Goal: Information Seeking & Learning: Compare options

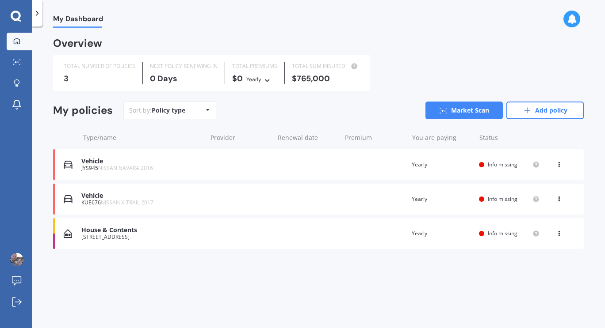
click at [453, 252] on div "My policies Sort by: Policy type Policy type Alphabetical Date added Renewing n…" at bounding box center [318, 177] width 530 height 151
click at [562, 160] on div "Vehicle JYS945 NISSAN NAVARA 2016 Renewal date Premium You are paying Yearly St…" at bounding box center [318, 164] width 530 height 31
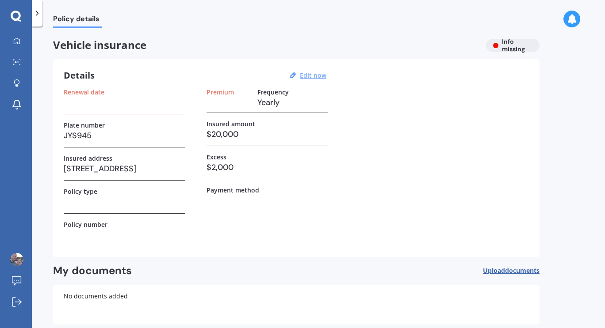
click at [319, 76] on u "Edit now" at bounding box center [313, 75] width 27 height 8
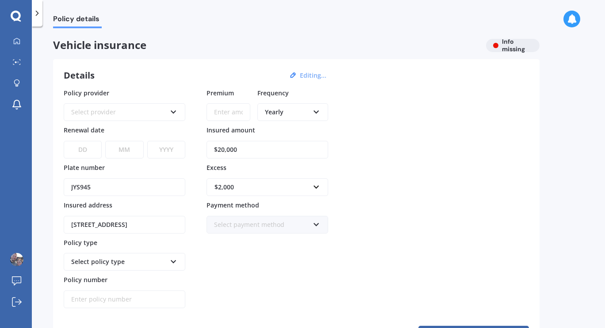
click at [271, 225] on div "Select payment method" at bounding box center [261, 225] width 95 height 10
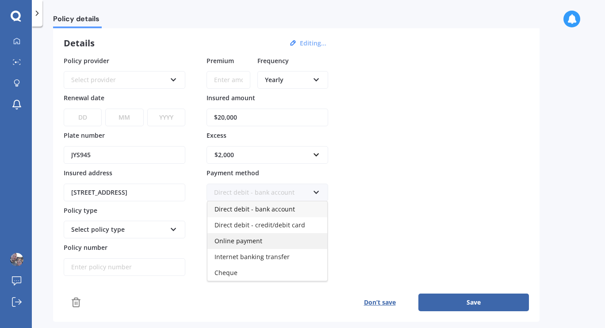
scroll to position [37, 0]
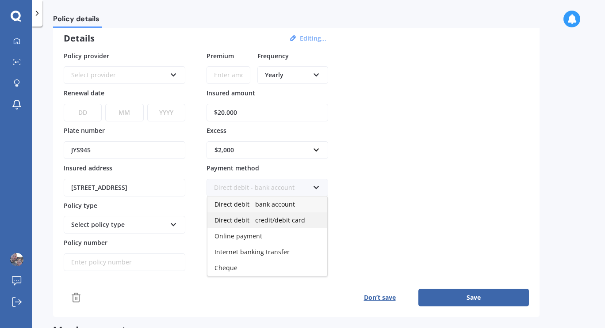
click at [257, 226] on div "Direct debit - credit/debit card" at bounding box center [267, 221] width 120 height 16
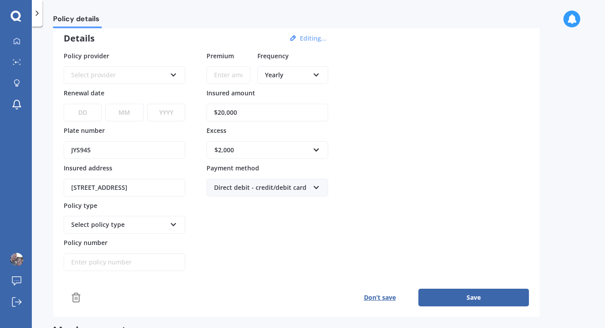
click at [167, 82] on div "Select provider AA AMI AMP ANZ ASB Aioi Nissay Dowa Ando Assurant Autosure BNZ …" at bounding box center [125, 75] width 122 height 18
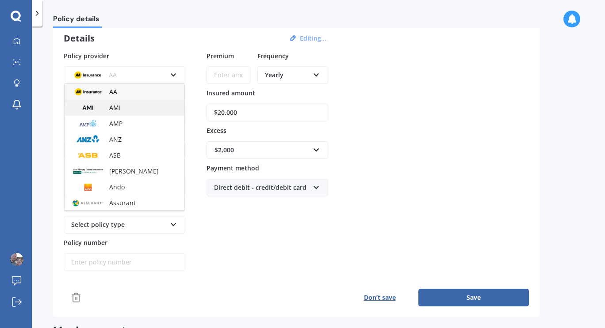
click at [126, 111] on div "AMI" at bounding box center [125, 108] width 120 height 16
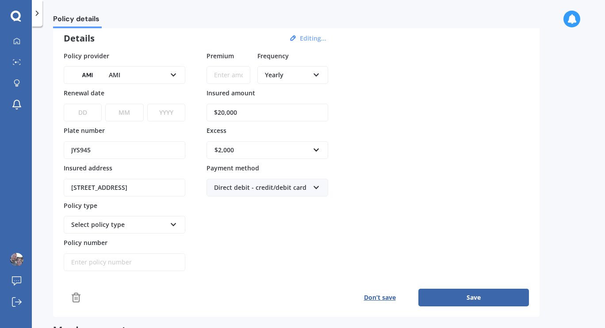
click at [116, 225] on div "Select policy type" at bounding box center [118, 225] width 95 height 10
click at [109, 238] on div "Third Party" at bounding box center [125, 242] width 120 height 16
click at [84, 116] on select "DD 01 02 03 04 05 06 07 08 09 10 11 12 13 14 15 16 17 18 19 20 21 22 23 24 25 2…" at bounding box center [83, 113] width 38 height 18
select select "05"
click at [64, 104] on select "DD 01 02 03 04 05 06 07 08 09 10 11 12 13 14 15 16 17 18 19 20 21 22 23 24 25 2…" at bounding box center [83, 113] width 38 height 18
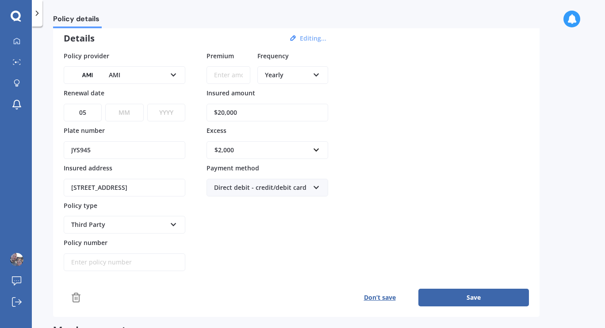
click at [126, 114] on select "MM 01 02 03 04 05 06 07 08 09 10 11 12" at bounding box center [124, 113] width 38 height 18
select select "11"
click at [105, 104] on select "MM 01 02 03 04 05 06 07 08 09 10 11 12" at bounding box center [124, 113] width 38 height 18
click at [168, 111] on select "YYYY 2027 2026 2025 2024 2023 2022 2021 2020 2019 2018 2017 2016 2015 2014 2013…" at bounding box center [166, 113] width 38 height 18
select select "2025"
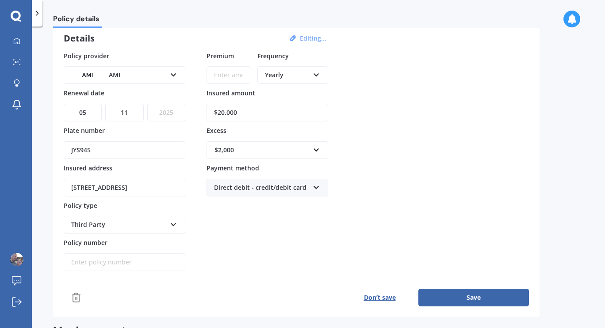
click at [147, 104] on select "YYYY 2027 2026 2025 2024 2023 2022 2021 2020 2019 2018 2017 2016 2015 2014 2013…" at bounding box center [166, 113] width 38 height 18
click at [235, 73] on input "Premium" at bounding box center [228, 75] width 44 height 18
click at [285, 150] on div "$2,000" at bounding box center [261, 150] width 95 height 10
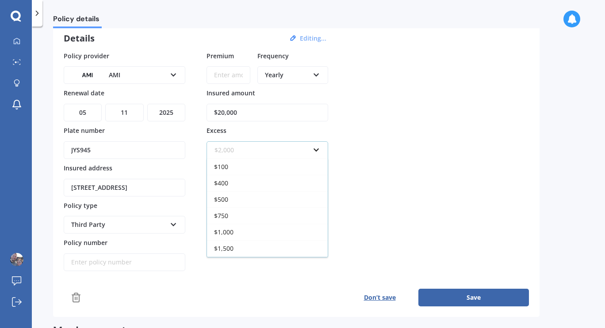
scroll to position [15, 0]
click at [234, 174] on div "$400" at bounding box center [267, 168] width 121 height 16
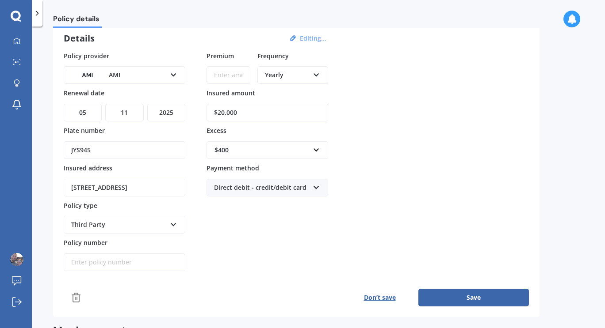
click at [287, 278] on div "Policy provider AMI AA AMI AMP ANZ ASB [PERSON_NAME] Ando Assurant Autosure BNZ…" at bounding box center [296, 179] width 465 height 256
click at [112, 257] on input "Policy number" at bounding box center [125, 263] width 122 height 18
type input "M0019648051"
click at [455, 294] on button "Save" at bounding box center [473, 298] width 111 height 18
click at [522, 63] on div "Policy provider AMI AA AMI AMP ANZ ASB [PERSON_NAME] Ando Assurant Autosure BNZ…" at bounding box center [296, 161] width 465 height 221
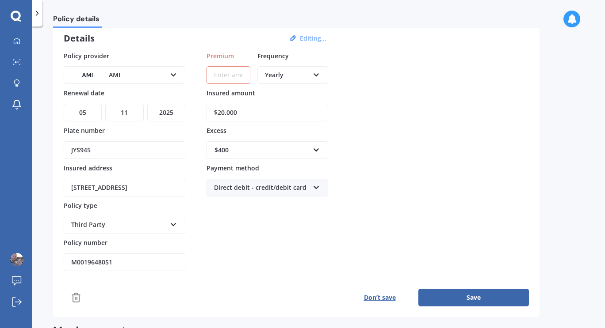
click at [234, 74] on input "Premium" at bounding box center [228, 75] width 44 height 18
type input "$146.38"
click at [450, 297] on button "Save" at bounding box center [473, 298] width 111 height 18
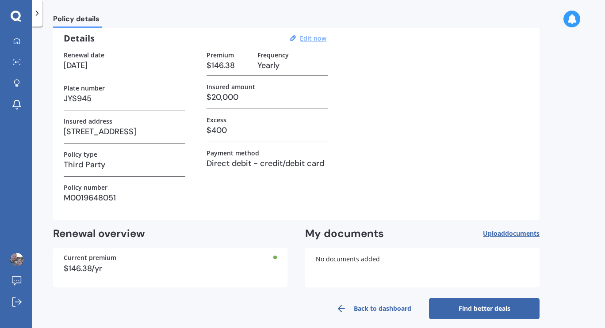
click at [350, 308] on link "Back to dashboard" at bounding box center [373, 308] width 111 height 21
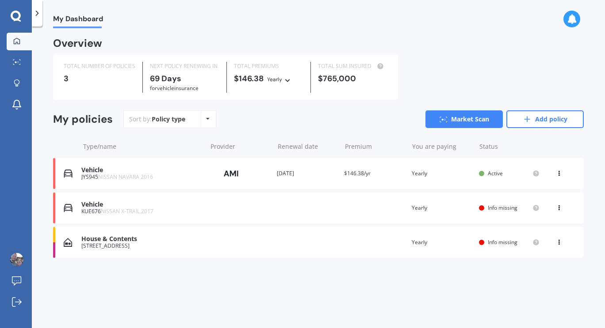
click at [130, 210] on span "NISSAN X-TRAIL 2017" at bounding box center [127, 212] width 53 height 8
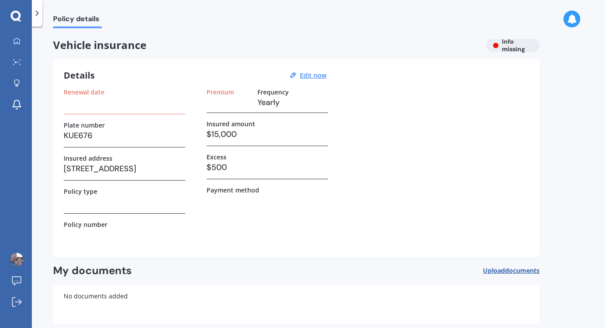
click at [95, 102] on h3 at bounding box center [125, 102] width 122 height 13
click at [90, 107] on h3 at bounding box center [125, 102] width 122 height 13
click at [313, 75] on u "Edit now" at bounding box center [313, 75] width 27 height 8
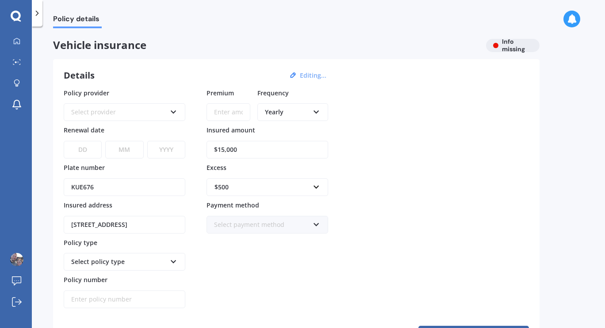
click at [111, 115] on div "Select provider" at bounding box center [118, 112] width 95 height 10
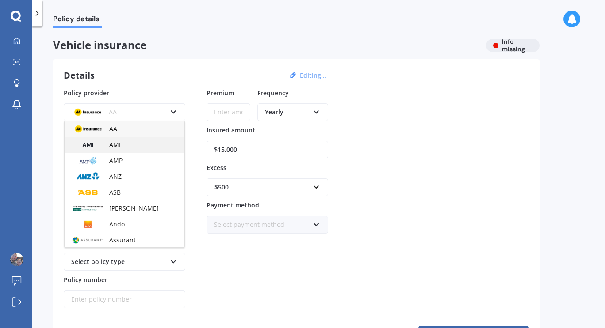
click at [114, 143] on span "AMI" at bounding box center [114, 145] width 11 height 8
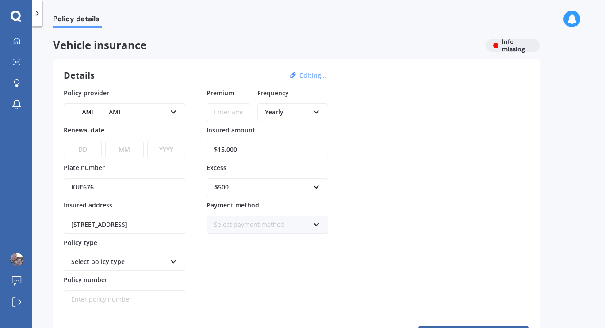
click at [82, 144] on select "DD 01 02 03 04 05 06 07 08 09 10 11 12 13 14 15 16 17 18 19 20 21 22 23 24 25 2…" at bounding box center [83, 150] width 38 height 18
select select "25"
click at [64, 141] on select "DD 01 02 03 04 05 06 07 08 09 10 11 12 13 14 15 16 17 18 19 20 21 22 23 24 25 2…" at bounding box center [83, 150] width 38 height 18
click at [123, 152] on select "MM 01 02 03 04 05 06 07 08 09 10 11 12" at bounding box center [124, 150] width 38 height 18
select select "09"
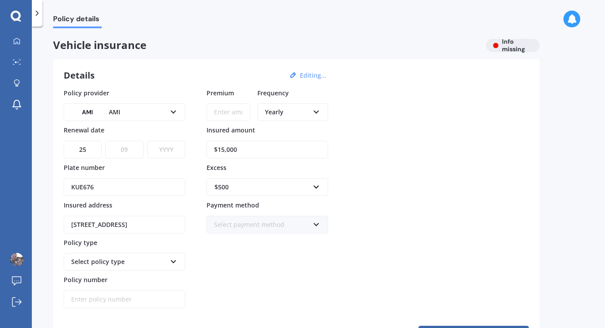
click at [105, 141] on select "MM 01 02 03 04 05 06 07 08 09 10 11 12" at bounding box center [124, 150] width 38 height 18
click at [164, 152] on select "YYYY 2027 2026 2025 2024 2023 2022 2021 2020 2019 2018 2017 2016 2015 2014 2013…" at bounding box center [166, 150] width 38 height 18
select select "2025"
click at [147, 141] on select "YYYY 2027 2026 2025 2024 2023 2022 2021 2020 2019 2018 2017 2016 2015 2014 2013…" at bounding box center [166, 150] width 38 height 18
click at [120, 267] on div "Select policy type Third Party Third Party, Fire & Theft Comprehensive" at bounding box center [125, 262] width 122 height 18
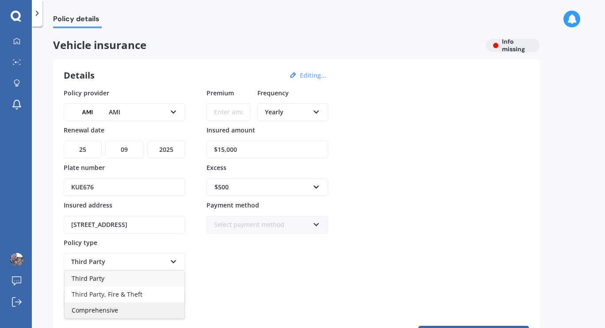
click at [99, 313] on span "Comprehensive" at bounding box center [95, 310] width 46 height 8
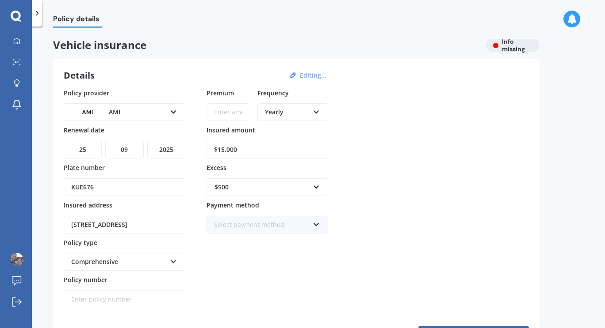
click at [90, 302] on input "Policy number" at bounding box center [125, 300] width 122 height 18
type input "M0017977890"
click at [291, 227] on div "Select payment method" at bounding box center [261, 225] width 95 height 10
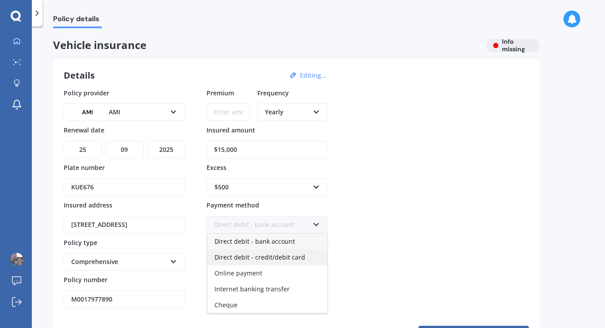
click at [271, 256] on span "Direct debit - credit/debit card" at bounding box center [259, 257] width 91 height 8
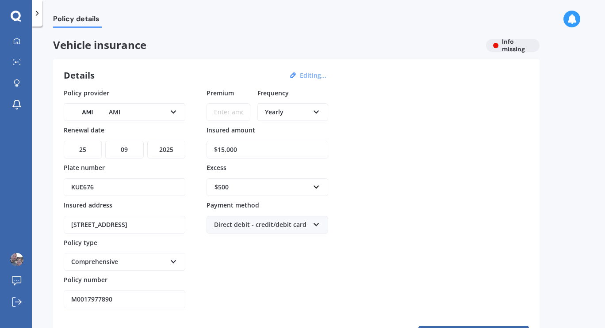
click at [250, 188] on div "$500" at bounding box center [261, 188] width 95 height 10
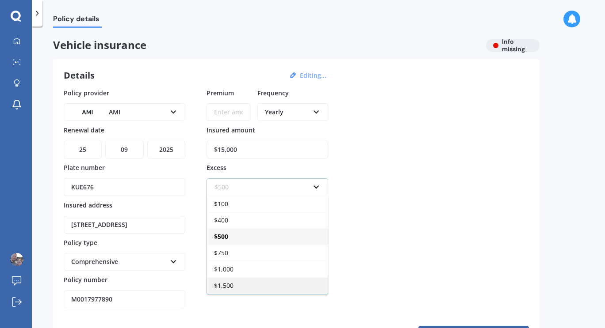
scroll to position [15, 0]
click at [230, 293] on div "$2,000" at bounding box center [267, 287] width 121 height 16
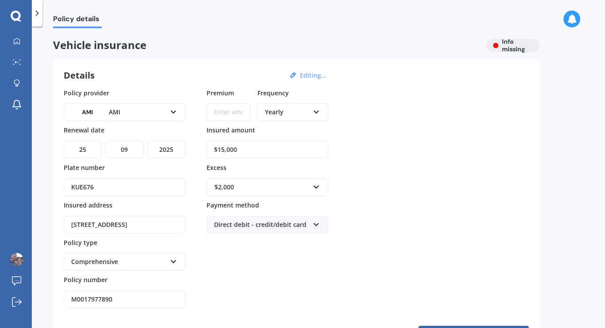
drag, startPoint x: 240, startPoint y: 151, endPoint x: 176, endPoint y: 145, distance: 63.9
click at [176, 145] on div "Policy provider AMI AA AMI AMP ANZ ASB [PERSON_NAME] Ando Assurant Autosure BNZ…" at bounding box center [296, 198] width 465 height 221
type input "$18,100"
click at [225, 113] on input "Premium" at bounding box center [228, 112] width 44 height 18
type input "$842.07"
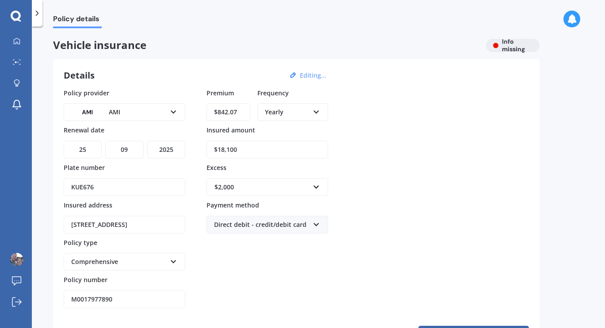
drag, startPoint x: 240, startPoint y: 146, endPoint x: 185, endPoint y: 143, distance: 54.9
click at [185, 143] on div "Policy provider AMI AA AMI AMP ANZ ASB [PERSON_NAME] Ando Assurant Autosure BNZ…" at bounding box center [296, 198] width 465 height 221
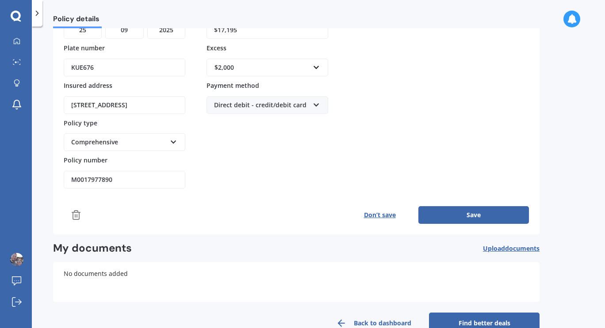
scroll to position [120, 0]
type input "$17,195"
click at [443, 220] on button "Save" at bounding box center [473, 215] width 111 height 18
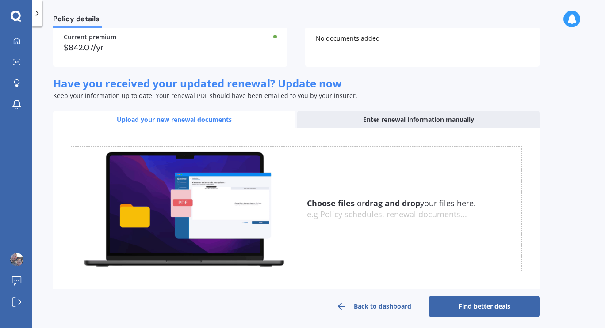
scroll to position [259, 0]
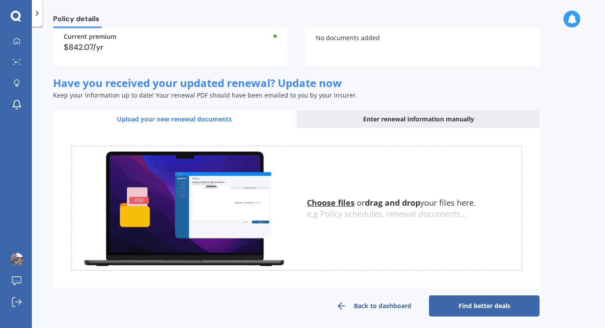
click at [363, 308] on link "Back to dashboard" at bounding box center [373, 306] width 111 height 21
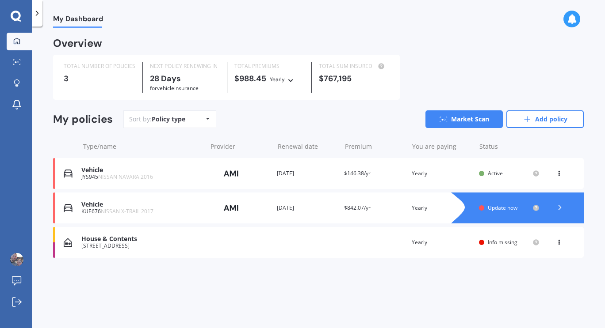
click at [98, 243] on div "House & Contents" at bounding box center [141, 240] width 121 height 8
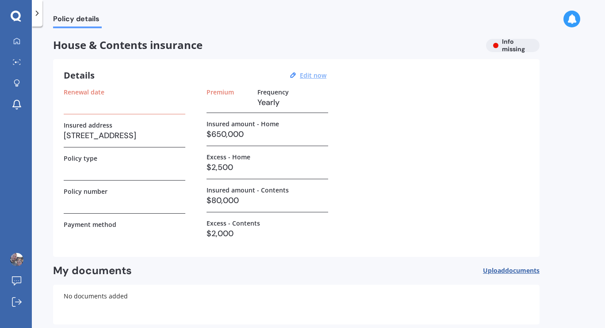
click at [319, 78] on u "Edit now" at bounding box center [313, 75] width 27 height 8
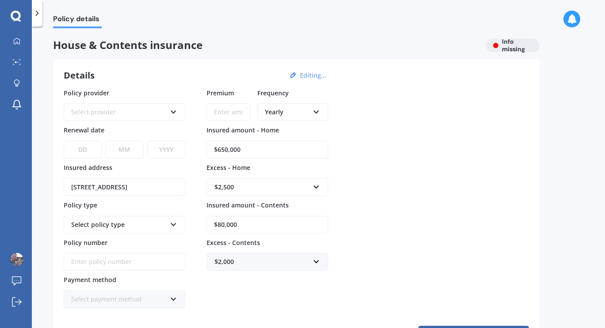
click at [118, 111] on div "Select provider" at bounding box center [118, 112] width 95 height 10
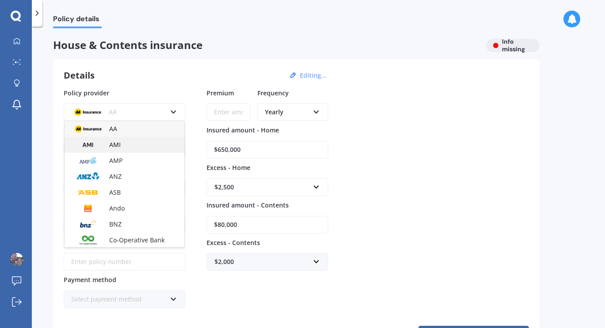
click at [100, 142] on img at bounding box center [88, 145] width 33 height 12
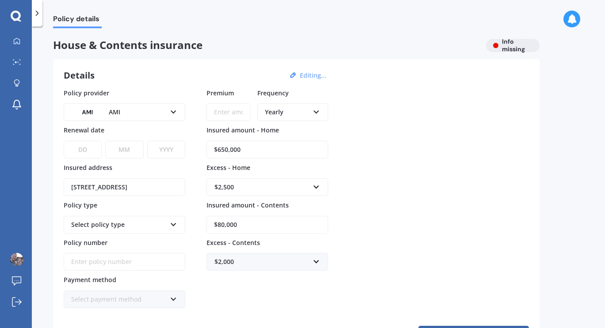
click at [77, 149] on select "DD 01 02 03 04 05 06 07 08 09 10 11 12 13 14 15 16 17 18 19 20 21 22 23 24 25 2…" at bounding box center [83, 150] width 38 height 18
select select "25"
click at [64, 141] on select "DD 01 02 03 04 05 06 07 08 09 10 11 12 13 14 15 16 17 18 19 20 21 22 23 24 25 2…" at bounding box center [83, 150] width 38 height 18
click at [119, 150] on select "MM 01 02 03 04 05 06 07 08 09 10 11 12" at bounding box center [124, 150] width 38 height 18
select select "09"
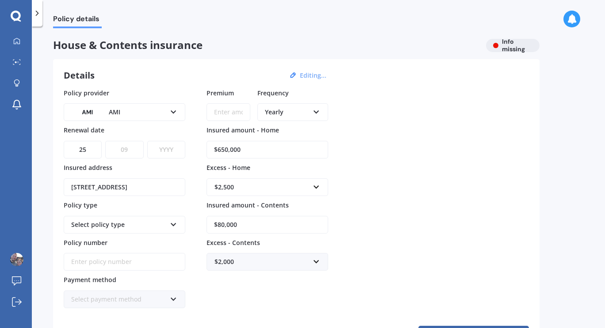
click at [105, 141] on select "MM 01 02 03 04 05 06 07 08 09 10 11 12" at bounding box center [124, 150] width 38 height 18
click at [169, 147] on select "YYYY 2027 2026 2025 2024 2023 2022 2021 2020 2019 2018 2017 2016 2015 2014 2013…" at bounding box center [166, 150] width 38 height 18
select select "2025"
click at [147, 141] on select "YYYY 2027 2026 2025 2024 2023 2022 2021 2020 2019 2018 2017 2016 2015 2014 2013…" at bounding box center [166, 150] width 38 height 18
click at [231, 109] on input "Premium" at bounding box center [228, 112] width 44 height 18
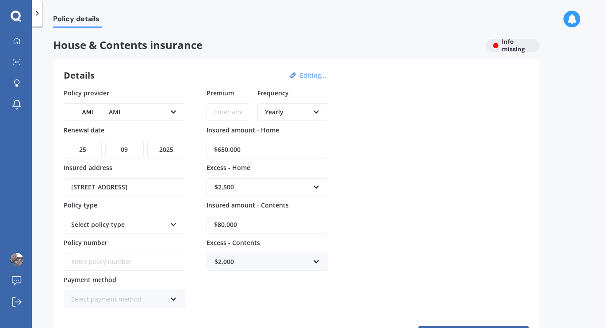
click at [379, 191] on div "Policy provider AMI AA AMI AMP ANZ ASB Ando BNZ Co-Operative Bank FMG Initio Ki…" at bounding box center [296, 198] width 465 height 221
click at [93, 263] on input "Policy number" at bounding box center [125, 262] width 122 height 18
click at [90, 301] on div "Select payment method" at bounding box center [118, 300] width 95 height 10
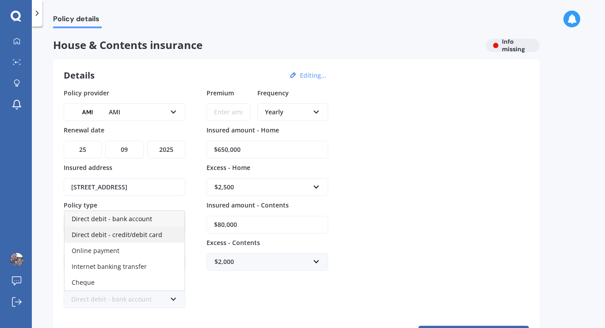
click at [129, 239] on span "Direct debit - credit/debit card" at bounding box center [117, 235] width 91 height 8
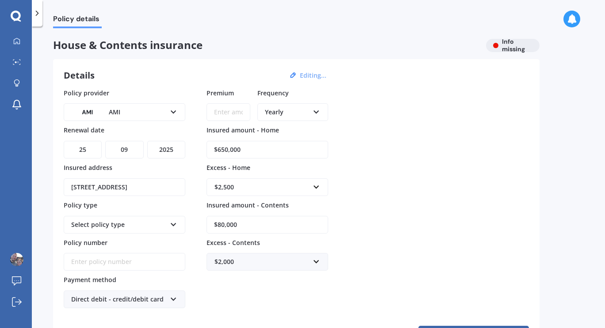
click at [98, 267] on input "Policy number" at bounding box center [125, 262] width 122 height 18
click at [298, 271] on input "text" at bounding box center [264, 262] width 114 height 17
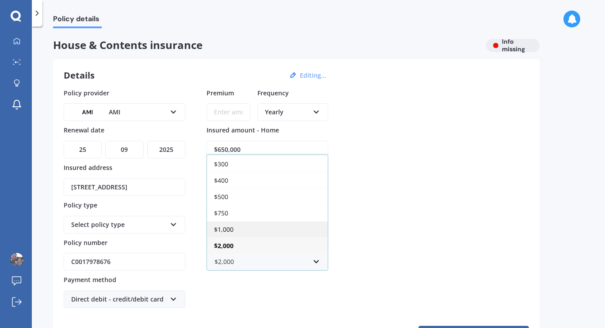
click at [250, 232] on div "$1,000" at bounding box center [267, 229] width 121 height 16
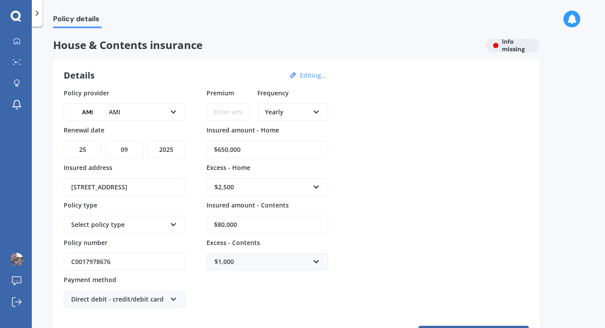
drag, startPoint x: 119, startPoint y: 265, endPoint x: 53, endPoint y: 264, distance: 66.8
click at [53, 264] on div "Policy details House & Contents insurance Info missing Details Editing... Polic…" at bounding box center [318, 179] width 573 height 302
type input "M"
type input "HOMA01505524"
click at [157, 233] on div "Select policy type Multi-Policy House and Contents" at bounding box center [125, 225] width 122 height 18
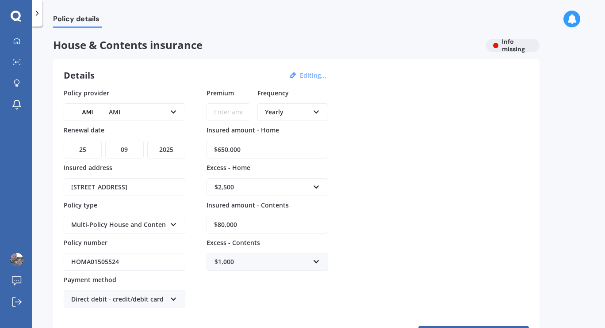
click at [46, 224] on div "Policy details House & Contents insurance Info missing Details Editing... Polic…" at bounding box center [318, 179] width 573 height 302
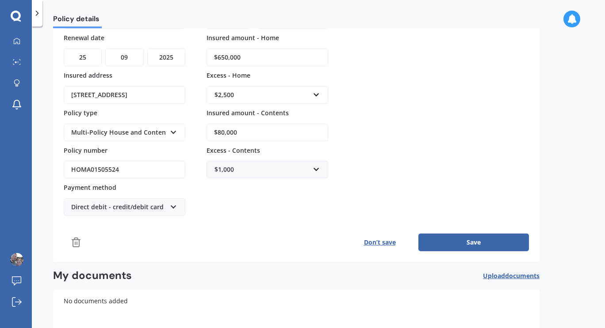
scroll to position [0, 0]
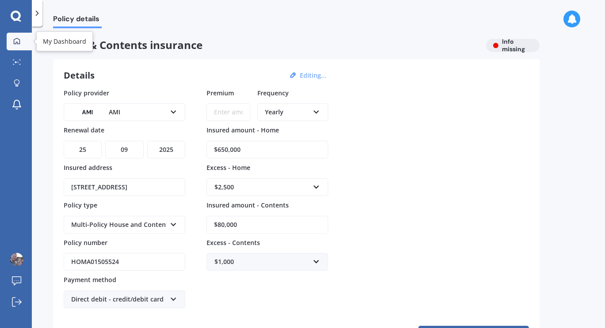
click at [14, 36] on link "My Dashboard" at bounding box center [19, 42] width 25 height 18
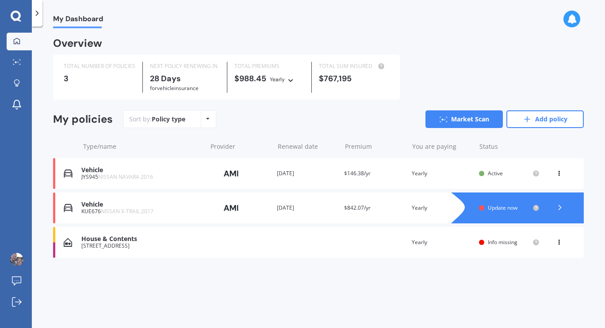
click at [557, 243] on icon at bounding box center [559, 240] width 6 height 5
click at [538, 277] on div "Delete" at bounding box center [540, 277] width 88 height 18
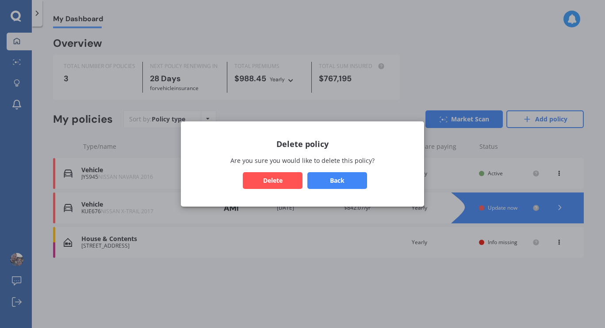
click at [273, 178] on button "Delete" at bounding box center [273, 180] width 60 height 17
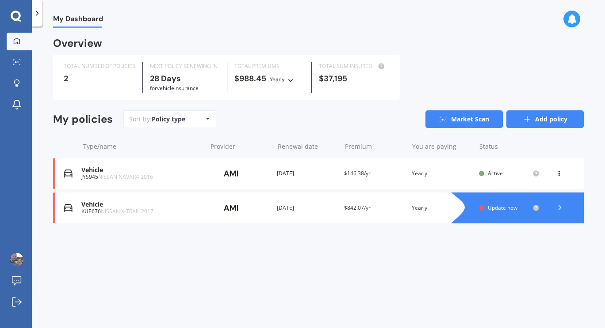
click at [549, 119] on link "Add policy" at bounding box center [544, 120] width 77 height 18
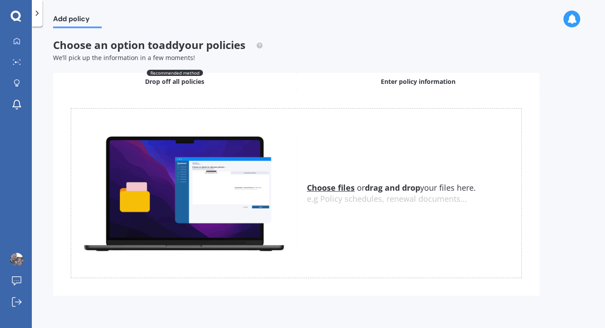
click at [403, 85] on span "Enter policy information" at bounding box center [418, 81] width 75 height 9
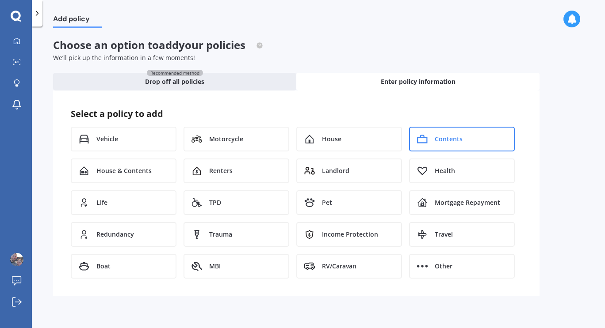
click at [429, 145] on div "Contents" at bounding box center [462, 139] width 106 height 25
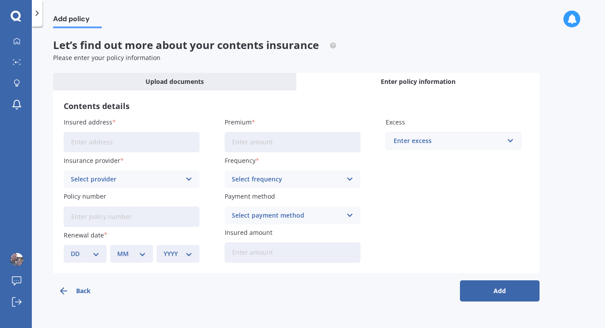
click at [119, 137] on input "Insured address" at bounding box center [132, 142] width 136 height 20
type input "[STREET_ADDRESS]"
click at [260, 143] on input "Premium" at bounding box center [293, 142] width 136 height 20
type input "$597.07"
click at [427, 145] on div "Enter excess" at bounding box center [447, 141] width 109 height 10
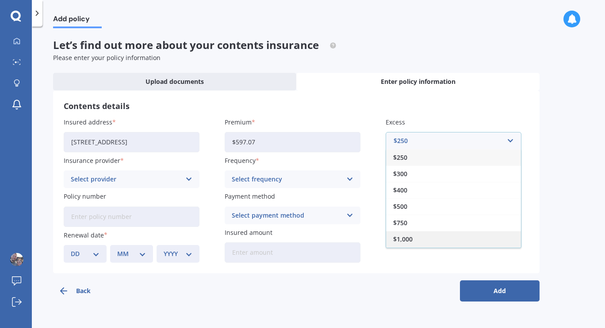
click at [407, 241] on span "$1,000" at bounding box center [402, 240] width 19 height 6
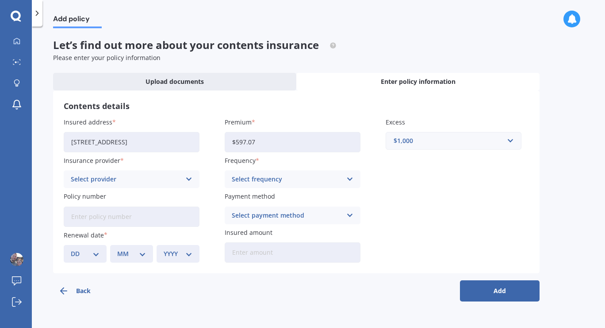
click at [187, 181] on icon at bounding box center [189, 180] width 8 height 10
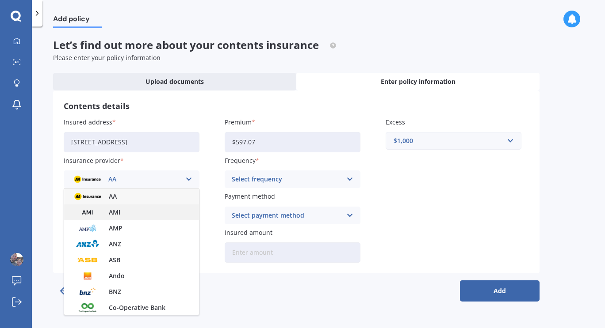
click at [121, 216] on div "AMI" at bounding box center [131, 213] width 135 height 16
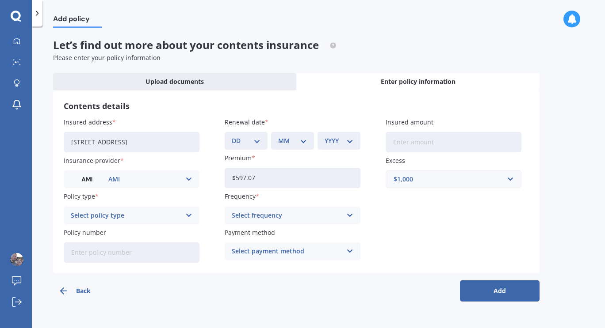
click at [116, 215] on div "Select policy type" at bounding box center [126, 216] width 110 height 10
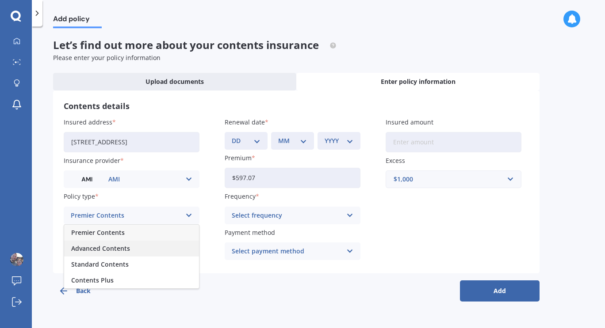
click at [111, 252] on span "Advanced Contents" at bounding box center [100, 249] width 59 height 6
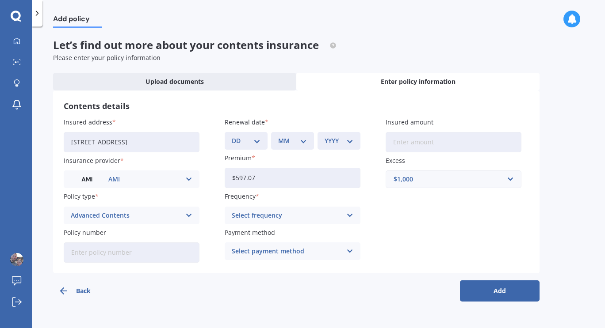
click at [112, 255] on input "Policy number" at bounding box center [132, 253] width 136 height 20
type input "HOMA01505524"
click at [281, 217] on div "Select frequency" at bounding box center [287, 216] width 110 height 10
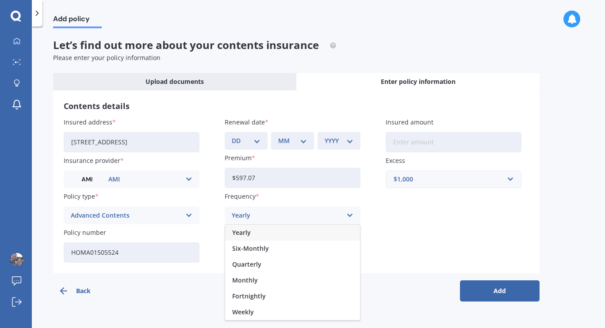
click at [265, 235] on div "Yearly" at bounding box center [292, 233] width 135 height 16
click at [283, 251] on div "Select payment method" at bounding box center [287, 252] width 110 height 10
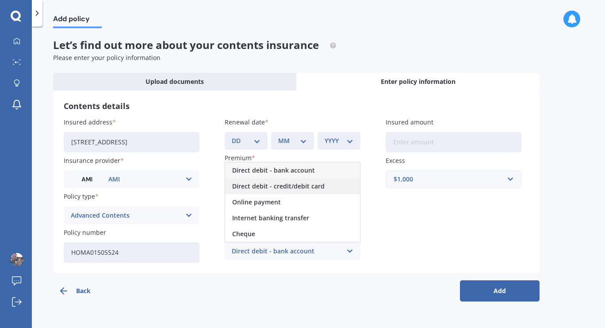
click at [299, 190] on span "Direct debit - credit/debit card" at bounding box center [278, 186] width 92 height 6
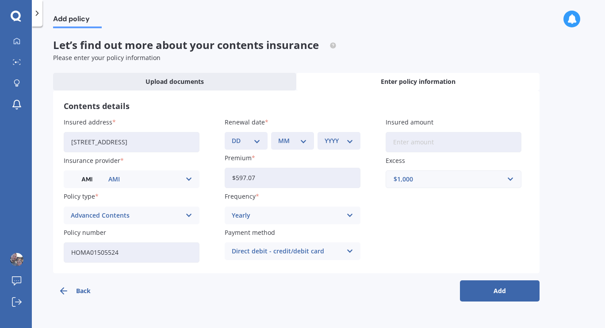
click at [254, 144] on select "DD 01 02 03 04 05 06 07 08 09 10 11 12 13 14 15 16 17 18 19 20 21 22 23 24 25 2…" at bounding box center [246, 141] width 29 height 10
select select "25"
click at [232, 136] on select "DD 01 02 03 04 05 06 07 08 09 10 11 12 13 14 15 16 17 18 19 20 21 22 23 24 25 2…" at bounding box center [246, 141] width 29 height 10
click at [283, 139] on select "MM 01 02 03 04 05 06 07 08 09 10 11 12" at bounding box center [292, 141] width 29 height 10
select select "09"
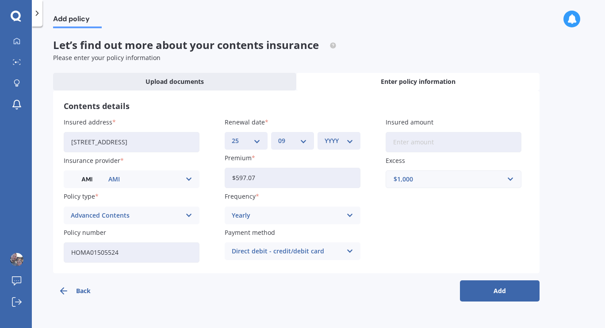
click at [278, 136] on select "MM 01 02 03 04 05 06 07 08 09 10 11 12" at bounding box center [292, 141] width 29 height 10
click at [335, 149] on div "YYYY 2027 2026 2025 2024 2023 2022 2021 2020 2019 2018 2017 2016 2015 2014 2013…" at bounding box center [338, 141] width 43 height 18
click at [340, 140] on select "YYYY 2027 2026 2025 2024 2023 2022 2021 2020 2019 2018 2017 2016 2015 2014 2013…" at bounding box center [338, 141] width 29 height 10
select select "2025"
click at [324, 136] on select "YYYY 2027 2026 2025 2024 2023 2022 2021 2020 2019 2018 2017 2016 2015 2014 2013…" at bounding box center [338, 141] width 29 height 10
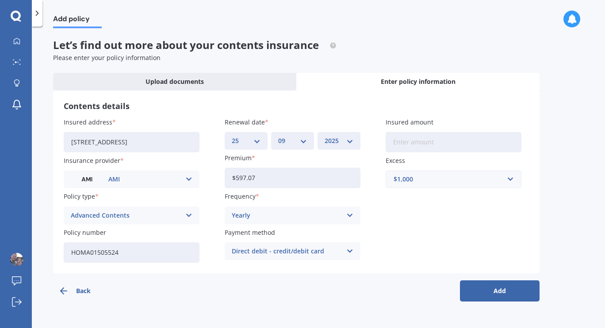
click at [432, 141] on input "Insured amount" at bounding box center [453, 142] width 136 height 20
type input "$91,800"
click at [493, 289] on button "Add" at bounding box center [500, 291] width 80 height 21
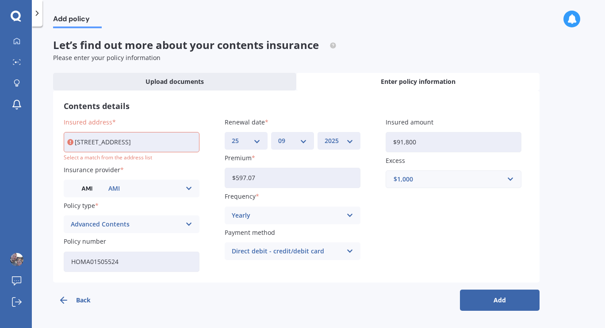
click at [148, 145] on input "[STREET_ADDRESS]" at bounding box center [132, 142] width 136 height 20
type input "[STREET_ADDRESS]"
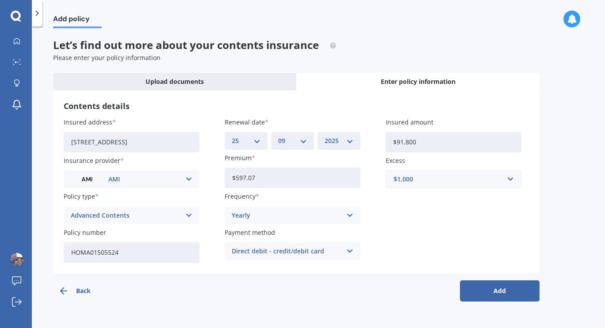
click at [492, 289] on button "Add" at bounding box center [500, 291] width 80 height 21
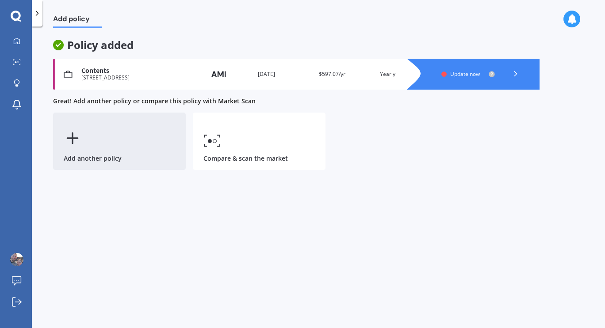
click at [77, 142] on icon at bounding box center [73, 139] width 18 height 18
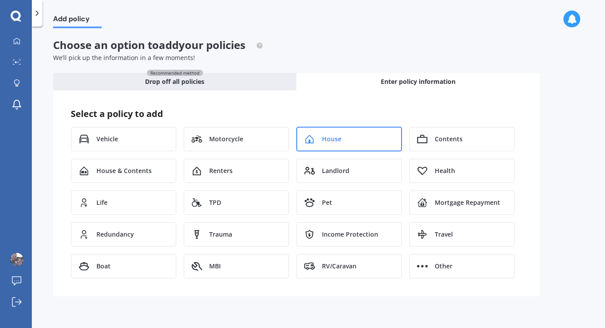
click at [367, 136] on div "House" at bounding box center [349, 139] width 106 height 25
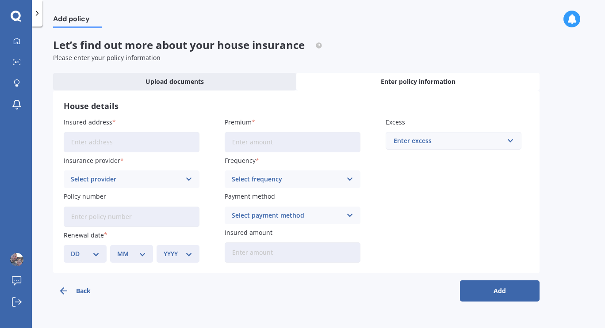
click at [106, 141] on input "Insured address" at bounding box center [132, 142] width 136 height 20
type input "[STREET_ADDRESS]"
click at [253, 141] on input "Premium" at bounding box center [293, 142] width 136 height 20
click at [145, 172] on div "Select provider AA AMI AMP ANZ ASB Ando BNZ Co-Operative Bank FMG Initio Kiwiba…" at bounding box center [132, 180] width 136 height 18
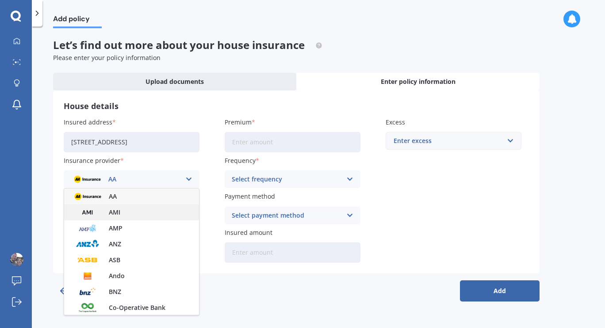
click at [123, 212] on div "AMI" at bounding box center [131, 213] width 135 height 16
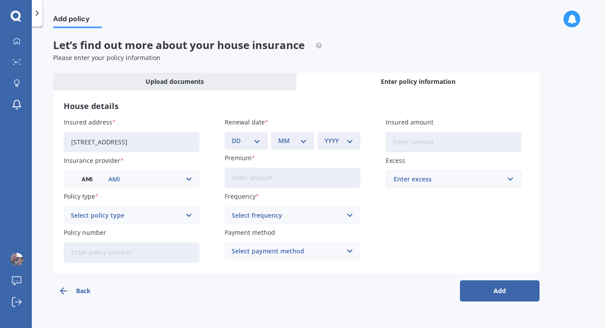
click at [144, 215] on div "Select policy type" at bounding box center [126, 216] width 110 height 10
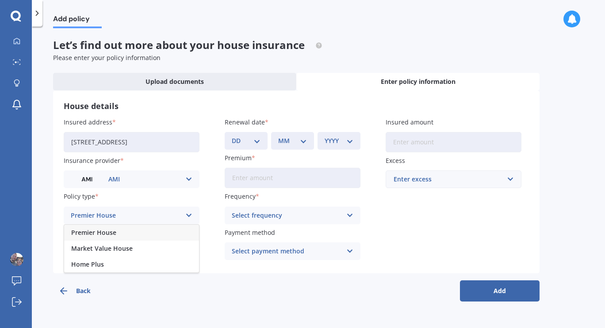
click at [114, 232] on span "Premier House" at bounding box center [93, 233] width 45 height 6
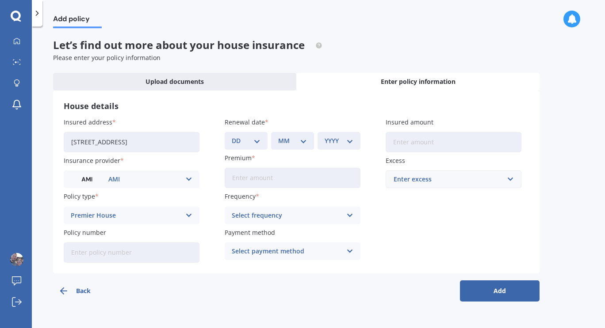
click at [120, 254] on input "Policy number" at bounding box center [132, 253] width 136 height 20
type input "HOMA01506635"
click at [268, 212] on div "Select frequency" at bounding box center [287, 216] width 110 height 10
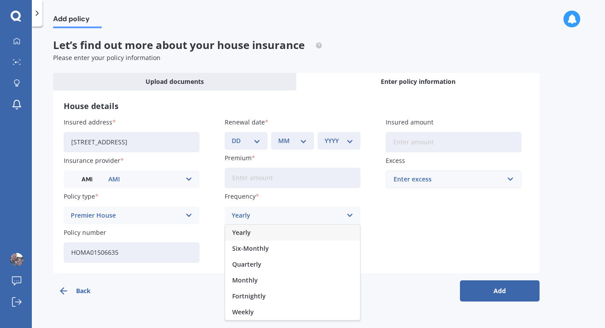
click at [258, 231] on div "Yearly" at bounding box center [292, 233] width 135 height 16
click at [293, 257] on div "Select payment method Direct debit - bank account Direct debit - credit/debit c…" at bounding box center [293, 252] width 136 height 18
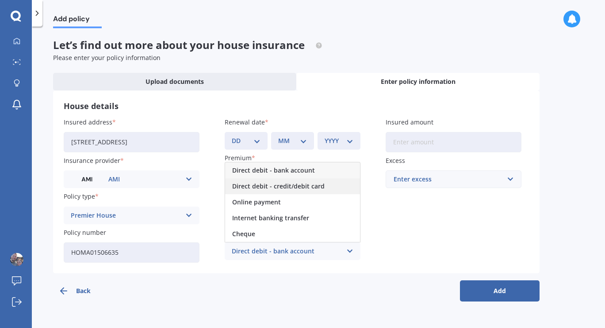
click at [302, 190] on span "Direct debit - credit/debit card" at bounding box center [278, 186] width 92 height 6
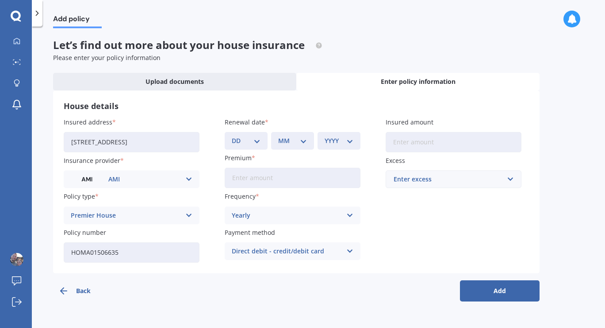
click at [454, 145] on input "Insured amount" at bounding box center [453, 142] width 136 height 20
type input "$847,900"
click at [426, 178] on div "Enter excess" at bounding box center [447, 180] width 109 height 10
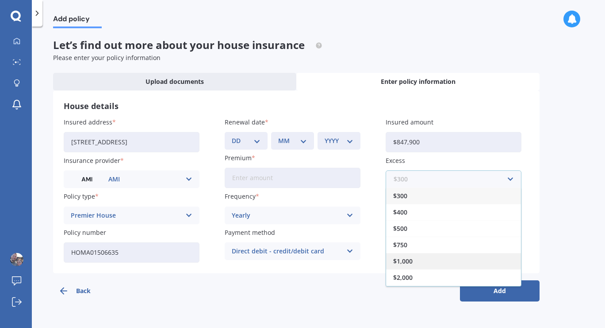
scroll to position [15, 0]
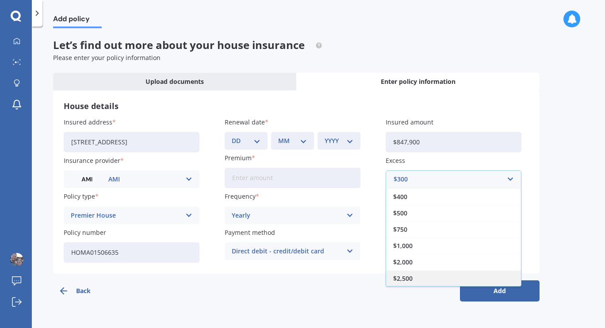
click at [409, 282] on span "$2,500" at bounding box center [402, 279] width 19 height 6
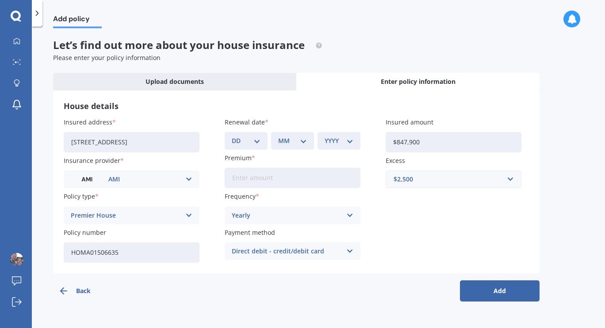
click at [283, 182] on input "Premium" at bounding box center [293, 178] width 136 height 20
type input "$1,809.61"
click at [404, 217] on div "Insured address [STREET_ADDRESS] Insurance provider AMI AA AMI AMP ANZ ASB Ando…" at bounding box center [296, 190] width 465 height 145
click at [403, 226] on div "Insured address [STREET_ADDRESS] Insurance provider AMI AA AMI AMP ANZ ASB Ando…" at bounding box center [296, 190] width 465 height 145
click at [493, 294] on button "Add" at bounding box center [500, 291] width 80 height 21
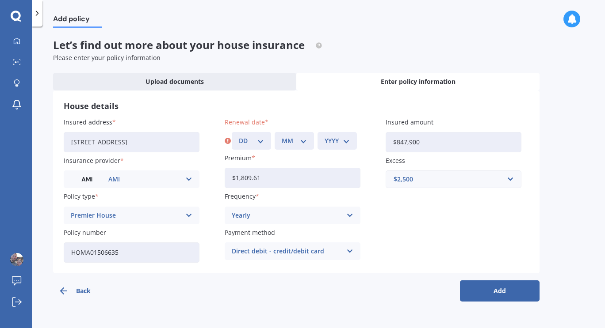
click at [259, 138] on select "DD 01 02 03 04 05 06 07 08 09 10 11 12 13 14 15 16 17 18 19 20 21 22 23 24 25 2…" at bounding box center [251, 141] width 25 height 10
select select "25"
click at [239, 136] on select "DD 01 02 03 04 05 06 07 08 09 10 11 12 13 14 15 16 17 18 19 20 21 22 23 24 25 2…" at bounding box center [251, 141] width 25 height 10
click at [279, 141] on div "MM 01 02 03 04 05 06 07 08 09 10 11 12" at bounding box center [294, 141] width 39 height 18
click at [293, 142] on select "MM 01 02 03 04 05 06 07 08 09 10 11 12" at bounding box center [294, 141] width 25 height 10
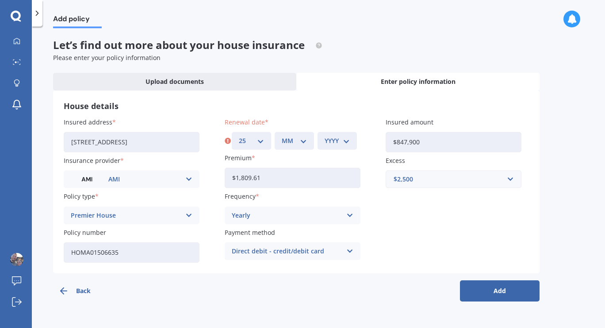
select select "09"
click at [282, 136] on select "MM 01 02 03 04 05 06 07 08 09 10 11 12" at bounding box center [294, 141] width 25 height 10
click at [339, 141] on select "YYYY 2027 2026 2025 2024 2023 2022 2021 2020 2019 2018 2017 2016 2015 2014 2013…" at bounding box center [336, 141] width 25 height 10
select select "2025"
click at [324, 136] on select "YYYY 2027 2026 2025 2024 2023 2022 2021 2020 2019 2018 2017 2016 2015 2014 2013…" at bounding box center [336, 141] width 25 height 10
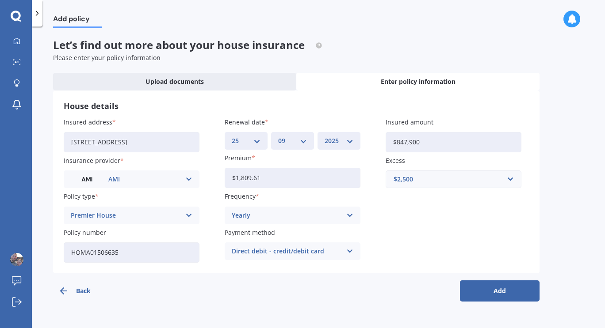
click at [493, 296] on button "Add" at bounding box center [500, 291] width 80 height 21
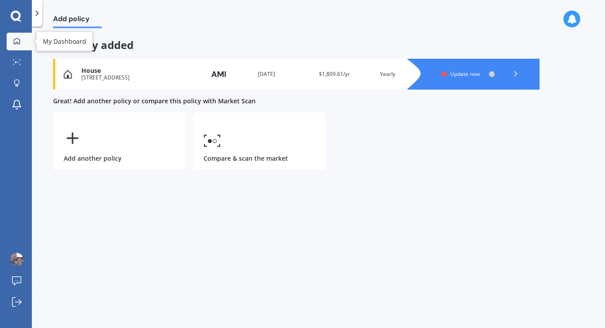
click at [17, 49] on link "My Dashboard" at bounding box center [19, 42] width 25 height 18
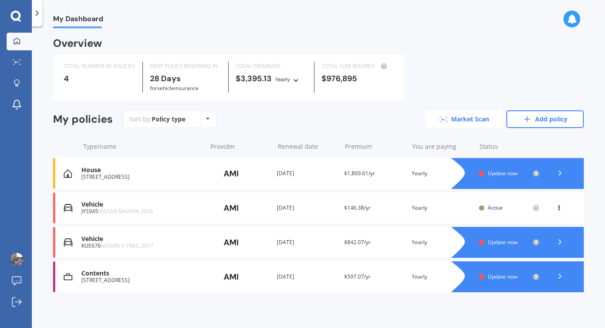
click at [457, 116] on link "Market Scan" at bounding box center [463, 120] width 77 height 18
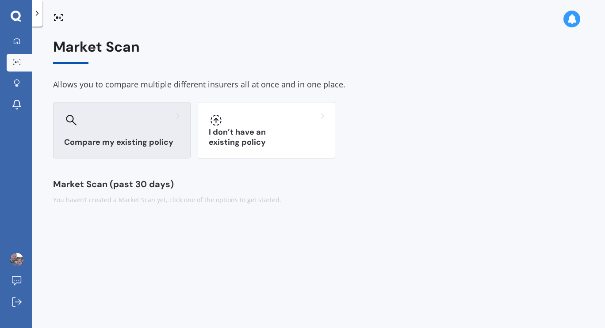
click at [130, 114] on div at bounding box center [121, 120] width 115 height 14
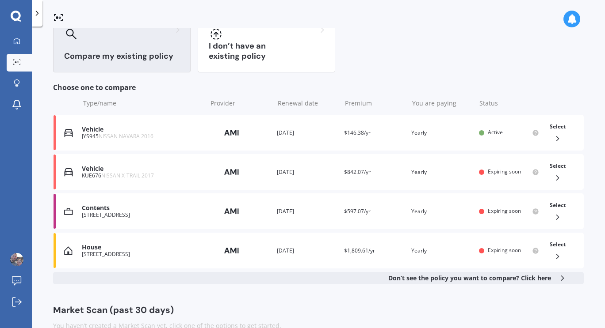
scroll to position [104, 0]
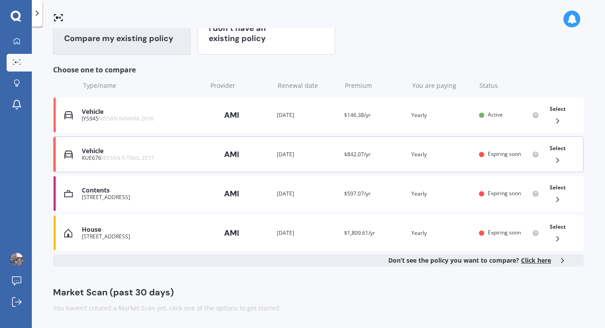
click at [555, 158] on icon at bounding box center [557, 160] width 9 height 9
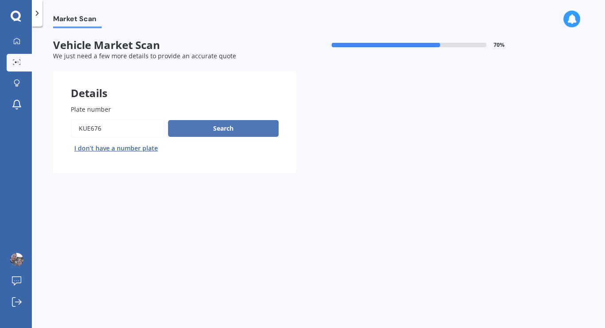
click at [209, 128] on button "Search" at bounding box center [223, 128] width 111 height 17
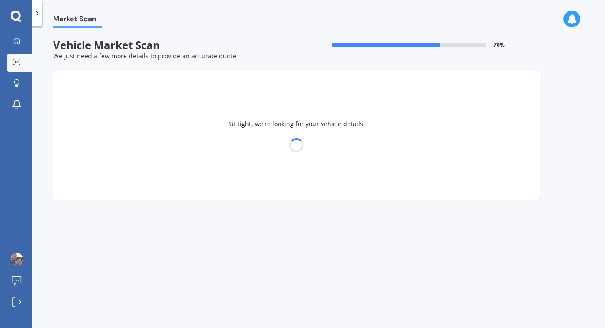
select select "NISSAN"
select select "X-TRAIL"
select select "04"
select select "1989"
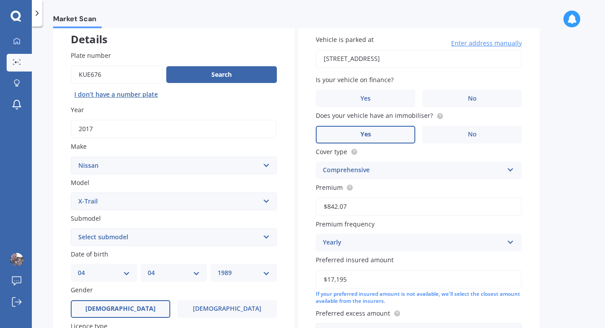
scroll to position [54, 0]
click at [472, 103] on label "No" at bounding box center [471, 98] width 99 height 18
click at [0, 0] on input "No" at bounding box center [0, 0] width 0 height 0
click at [392, 171] on div "Comprehensive" at bounding box center [413, 170] width 180 height 11
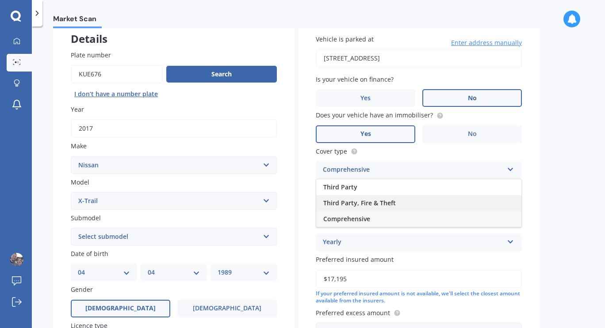
click at [369, 200] on span "Third Party, Fire & Theft" at bounding box center [359, 203] width 73 height 8
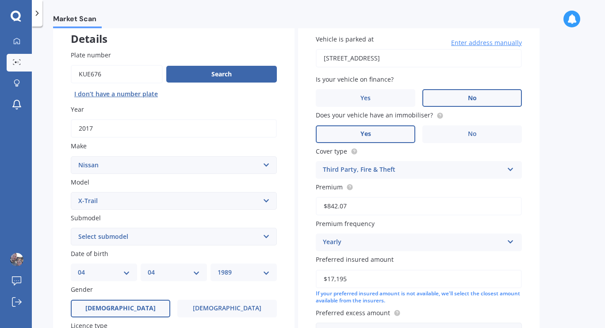
click at [381, 175] on div "Third Party, Fire & Theft" at bounding box center [413, 170] width 180 height 11
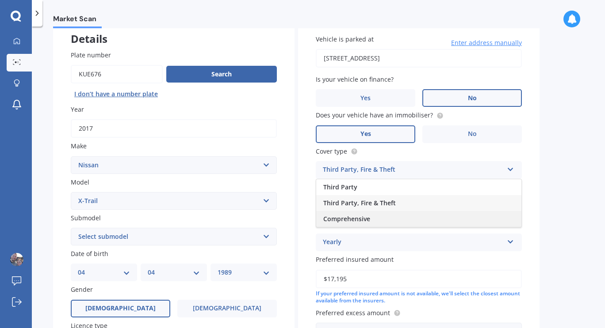
click at [354, 217] on span "Comprehensive" at bounding box center [346, 219] width 47 height 8
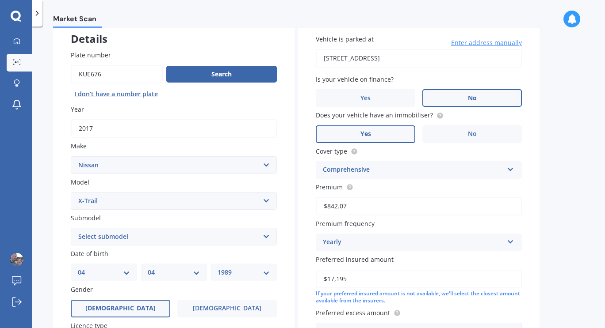
click at [366, 169] on div "Comprehensive" at bounding box center [413, 170] width 180 height 11
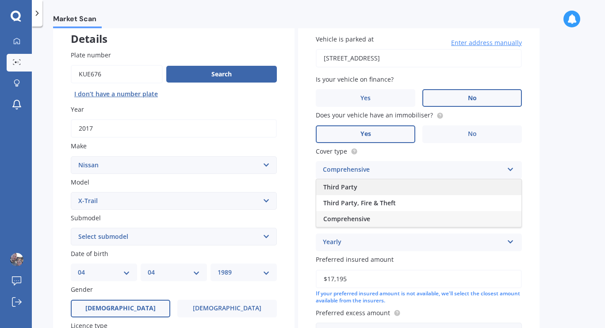
click at [351, 187] on span "Third Party" at bounding box center [340, 187] width 34 height 8
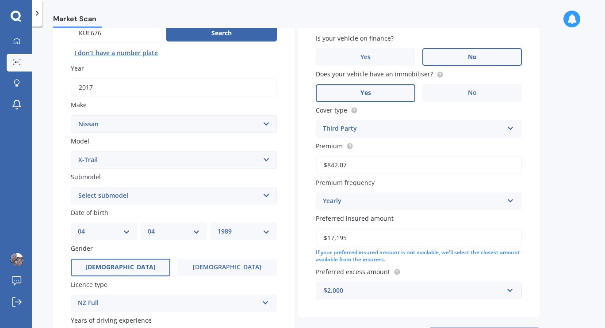
scroll to position [134, 0]
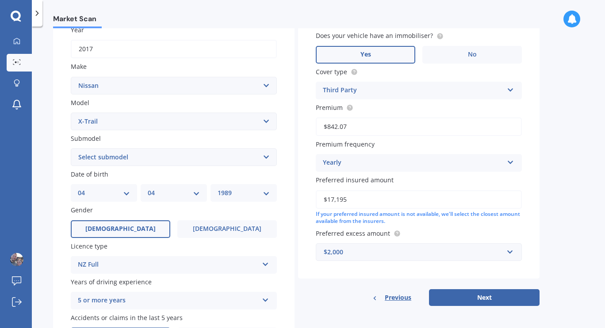
click at [358, 254] on div "$2,000" at bounding box center [413, 253] width 179 height 10
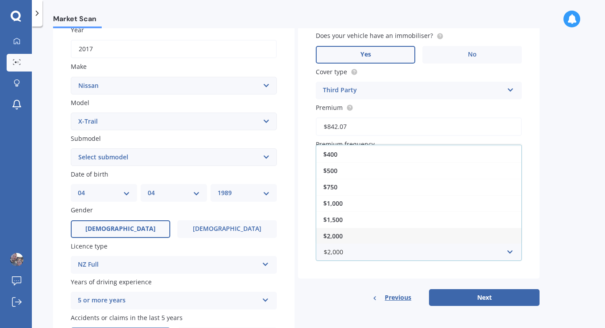
click at [343, 242] on div "$2,000" at bounding box center [418, 236] width 205 height 16
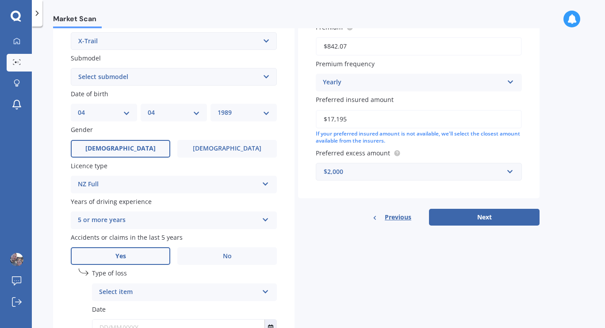
scroll to position [284, 0]
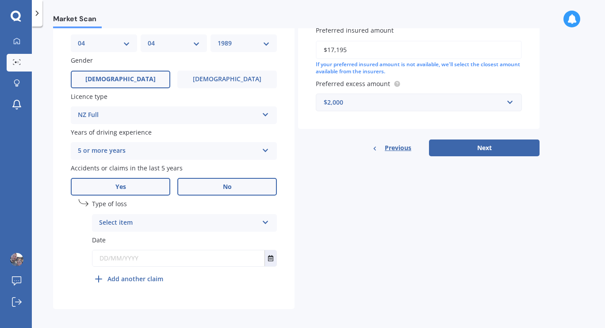
click at [230, 190] on span "No" at bounding box center [227, 187] width 9 height 8
click at [0, 0] on input "No" at bounding box center [0, 0] width 0 height 0
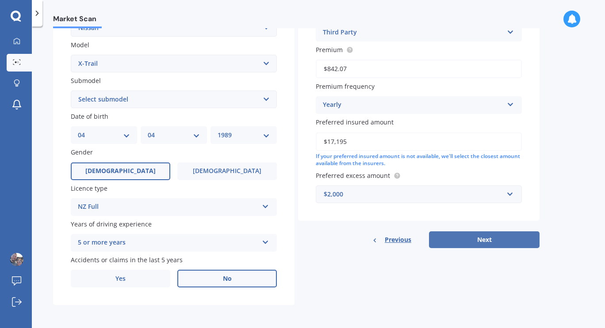
click at [481, 239] on button "Next" at bounding box center [484, 240] width 111 height 17
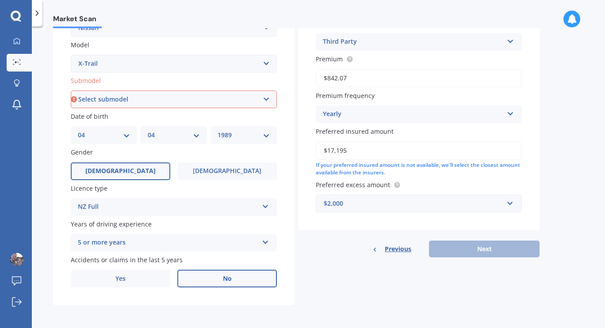
click at [192, 97] on select "Select submodel (All Other) 2000cc Hybrid 2WD non-turbo 4WD 20X Petrol ST ST 4W…" at bounding box center [174, 100] width 206 height 18
select select "TI"
click at [71, 91] on select "Select submodel (All Other) 2000cc Hybrid 2WD non-turbo 4WD 20X Petrol ST ST 4W…" at bounding box center [174, 100] width 206 height 18
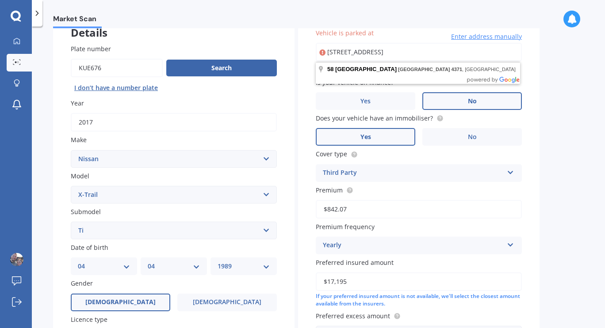
scroll to position [67, 0]
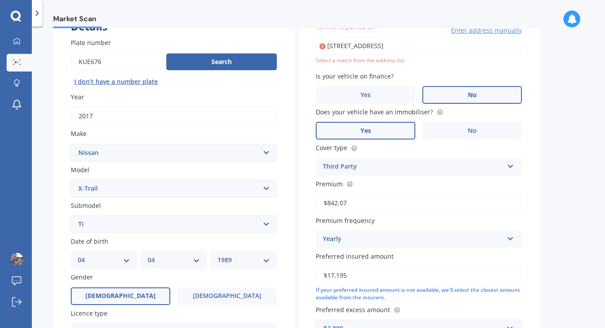
type input "[STREET_ADDRESS]"
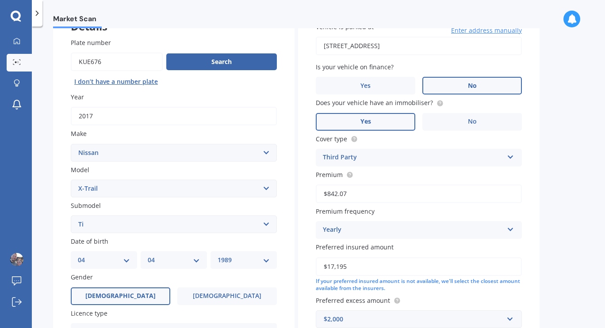
scroll to position [194, 0]
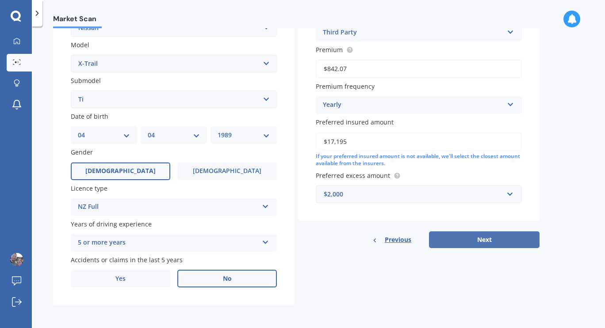
click at [482, 235] on button "Next" at bounding box center [484, 240] width 111 height 17
select select "04"
select select "1989"
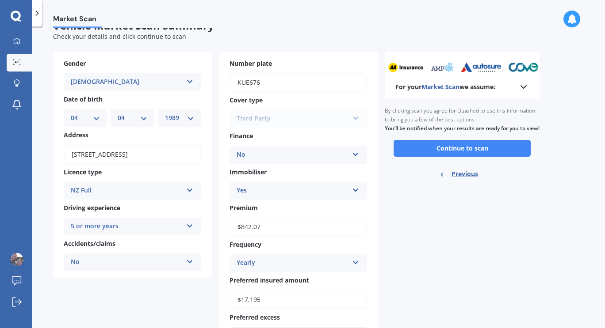
scroll to position [0, 0]
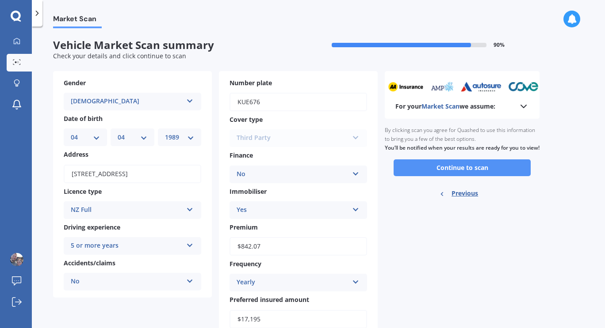
click at [458, 176] on button "Continue to scan" at bounding box center [461, 168] width 137 height 17
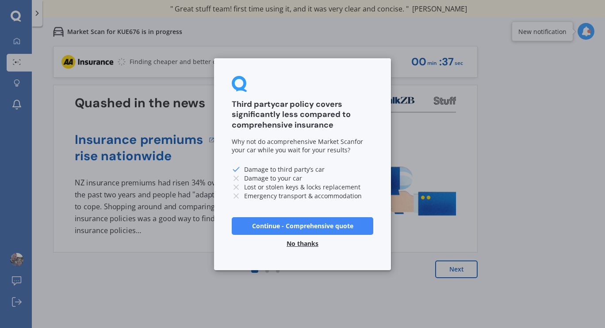
click at [297, 227] on button "Continue - Comprehensive quote" at bounding box center [302, 226] width 141 height 18
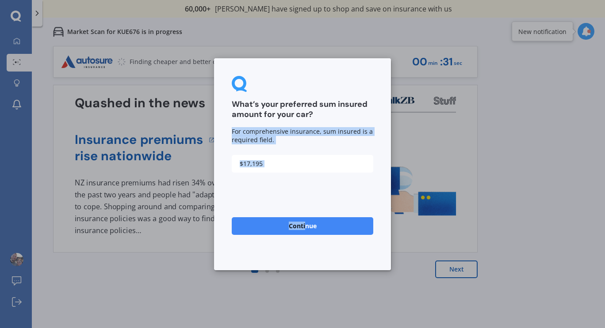
drag, startPoint x: 305, startPoint y: 229, endPoint x: 277, endPoint y: 191, distance: 48.1
click at [277, 191] on form "What’s your preferred sum insured amount for your car? For comprehensive insura…" at bounding box center [302, 164] width 141 height 177
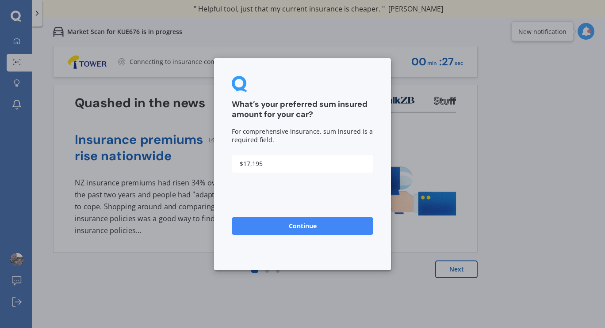
click at [294, 223] on button "Continue" at bounding box center [302, 226] width 141 height 18
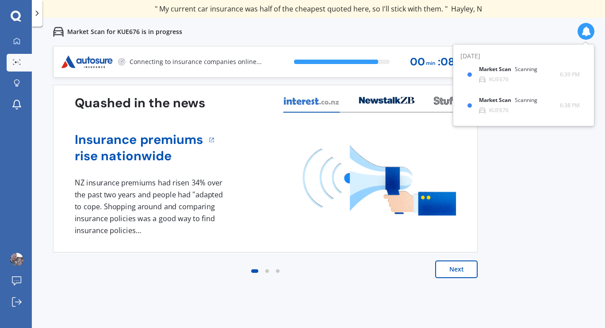
click at [466, 269] on button "Next" at bounding box center [456, 270] width 42 height 18
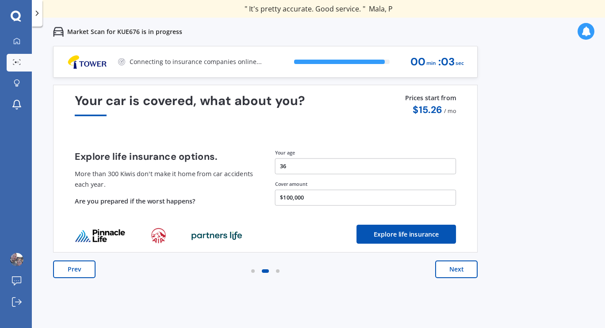
click at [457, 265] on button "Next" at bounding box center [456, 270] width 42 height 18
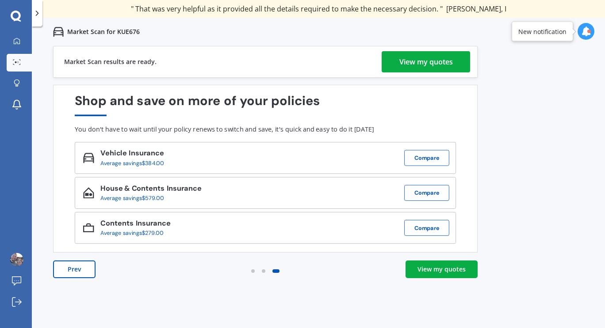
click at [420, 65] on div "View my quotes" at bounding box center [425, 61] width 53 height 21
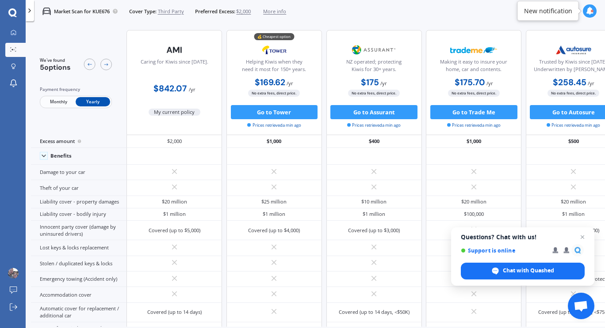
click at [171, 12] on span "Third Party" at bounding box center [171, 11] width 26 height 7
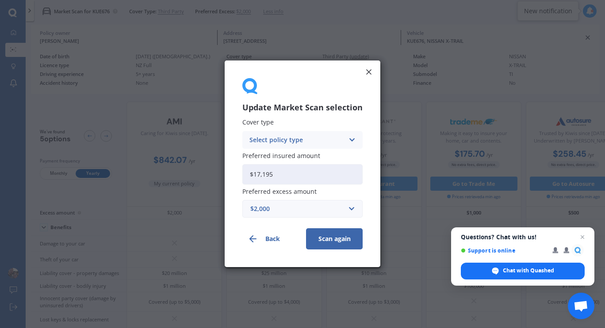
click at [294, 141] on div "Select policy type" at bounding box center [296, 140] width 95 height 10
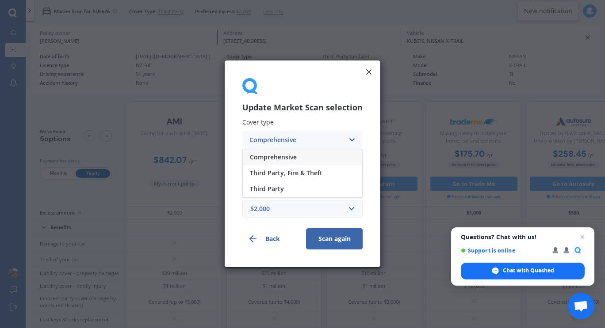
click at [273, 159] on span "Comprehensive" at bounding box center [273, 157] width 47 height 6
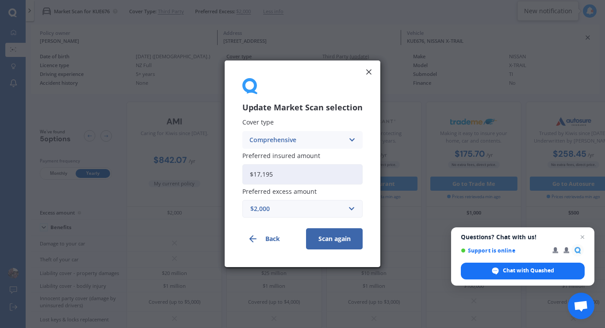
click at [335, 242] on button "Scan again" at bounding box center [334, 239] width 57 height 21
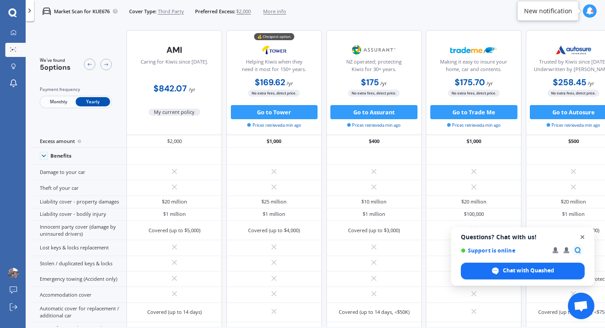
click at [584, 241] on span "Open chat" at bounding box center [582, 237] width 11 height 11
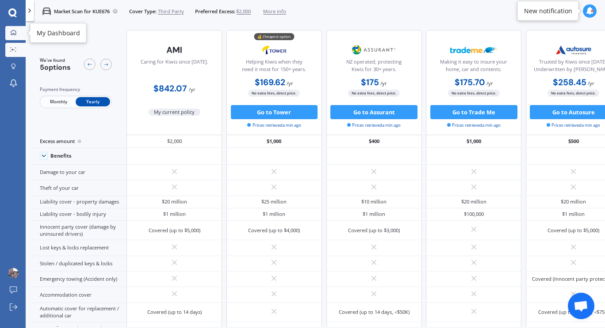
click at [11, 29] on link "My Dashboard" at bounding box center [15, 33] width 20 height 14
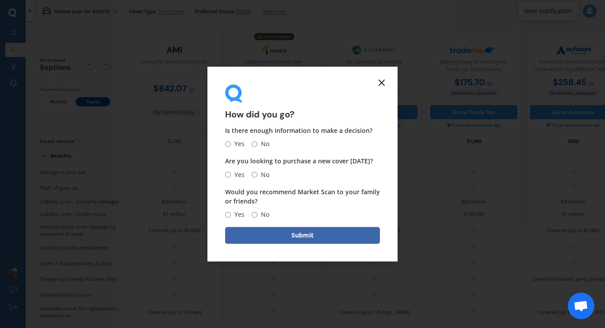
click at [229, 146] on input "Yes" at bounding box center [228, 144] width 6 height 6
radio input "true"
click at [230, 176] on input "Yes" at bounding box center [228, 175] width 6 height 6
radio input "true"
click at [239, 214] on span "Yes" at bounding box center [238, 215] width 14 height 11
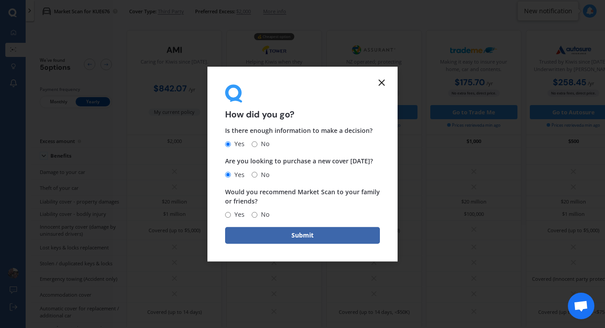
click at [231, 214] on input "Yes" at bounding box center [228, 215] width 6 height 6
radio input "true"
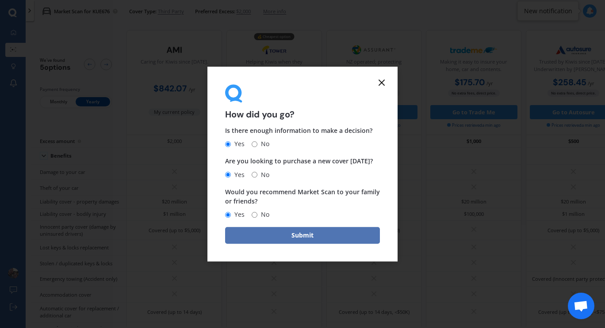
click at [254, 233] on button "Submit" at bounding box center [302, 235] width 155 height 17
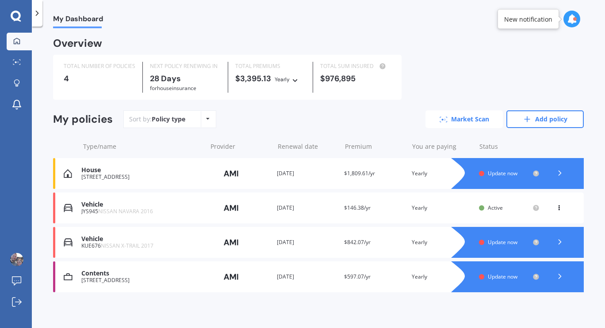
click at [456, 123] on link "Market Scan" at bounding box center [463, 120] width 77 height 18
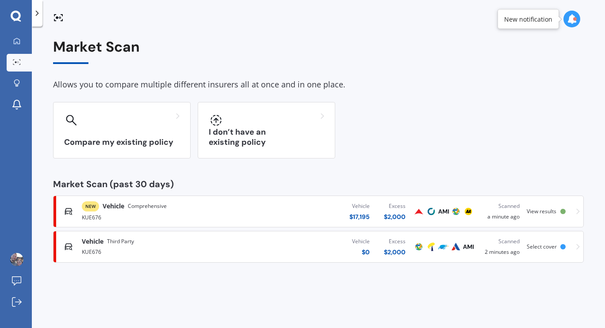
click at [564, 209] on div "View results" at bounding box center [548, 212] width 42 height 6
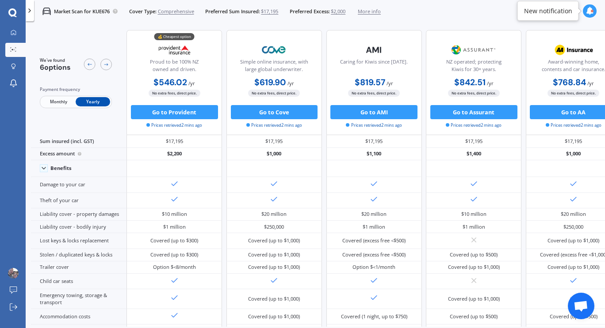
click at [435, 19] on div "Market Scan for KUE676 Cover Type: Comprehensive Preferred Sum Insured: $17,195…" at bounding box center [315, 11] width 579 height 23
click at [11, 32] on icon at bounding box center [14, 33] width 6 height 6
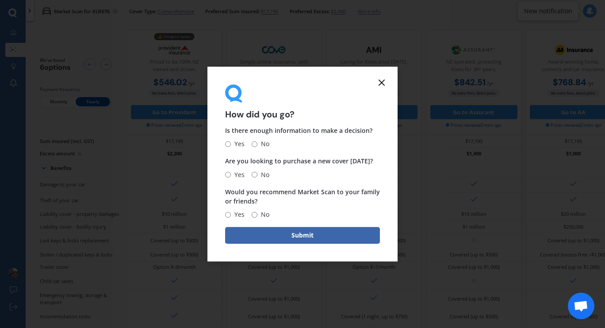
click at [228, 143] on input "Yes" at bounding box center [228, 144] width 6 height 6
radio input "true"
click at [227, 176] on input "Yes" at bounding box center [228, 175] width 6 height 6
radio input "true"
click at [226, 213] on input "Yes" at bounding box center [228, 215] width 6 height 6
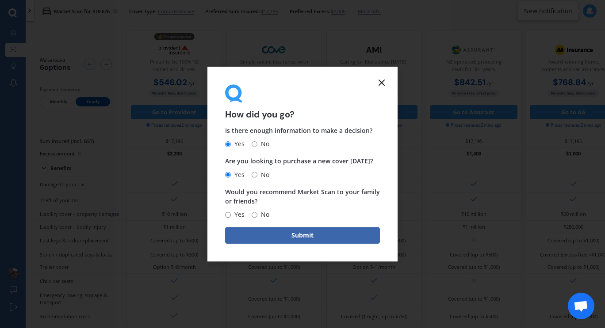
radio input "true"
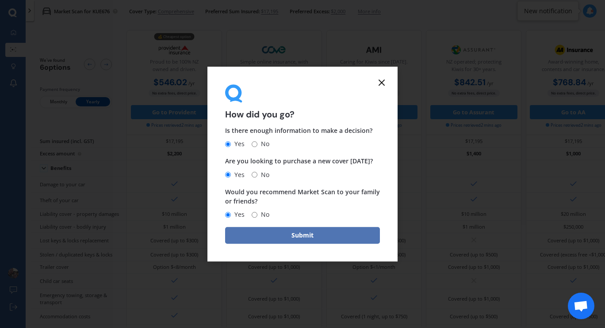
click at [269, 238] on button "Submit" at bounding box center [302, 235] width 155 height 17
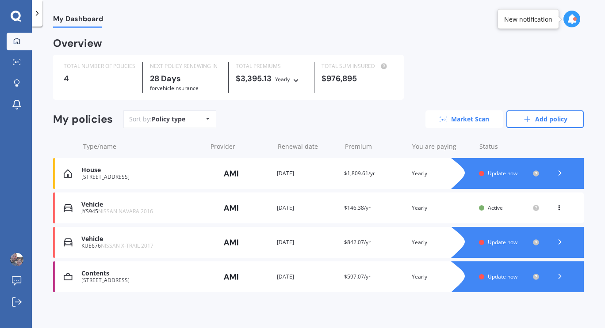
click at [470, 126] on link "Market Scan" at bounding box center [463, 120] width 77 height 18
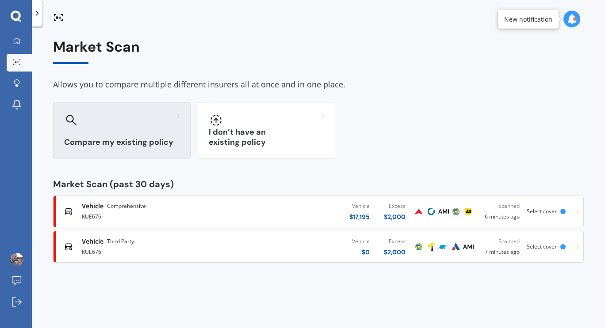
click at [142, 132] on div "Compare my existing policy" at bounding box center [121, 130] width 137 height 57
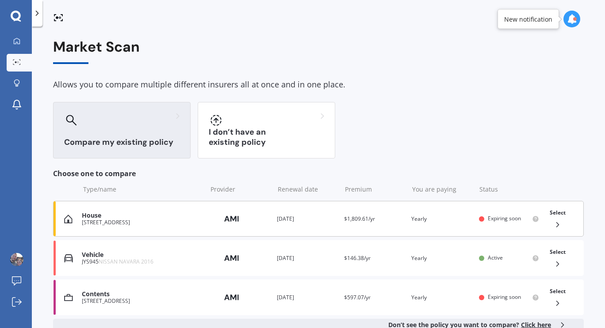
click at [553, 225] on icon at bounding box center [557, 225] width 9 height 9
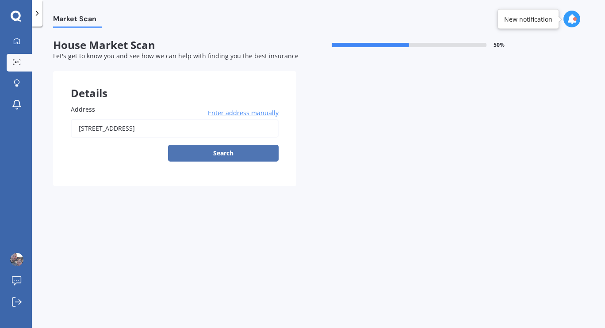
click at [233, 156] on button "Search" at bounding box center [223, 153] width 111 height 17
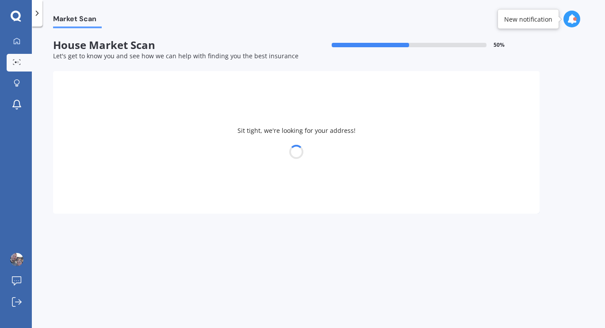
type input "[STREET_ADDRESS]"
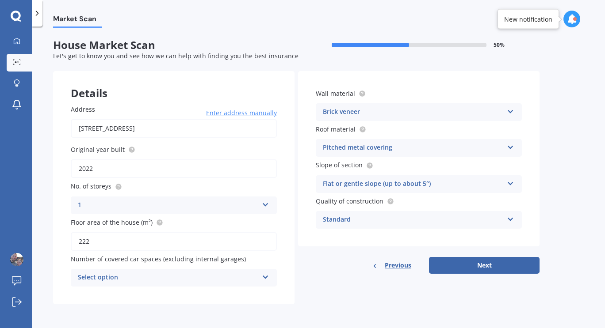
click at [128, 243] on input "222" at bounding box center [174, 242] width 206 height 19
click at [142, 277] on div "Select option" at bounding box center [168, 278] width 180 height 11
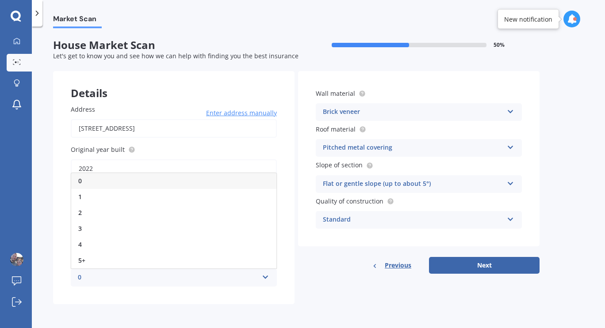
click at [98, 181] on div "0" at bounding box center [173, 181] width 205 height 16
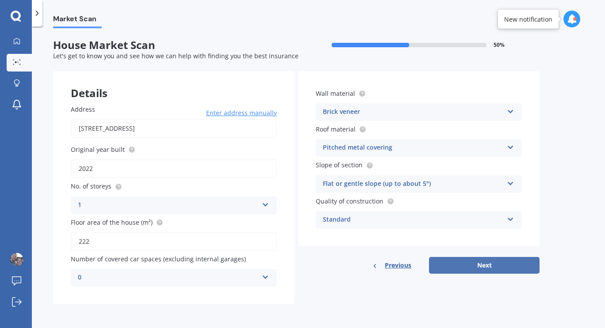
click at [495, 268] on button "Next" at bounding box center [484, 265] width 111 height 17
select select "04"
select select "1989"
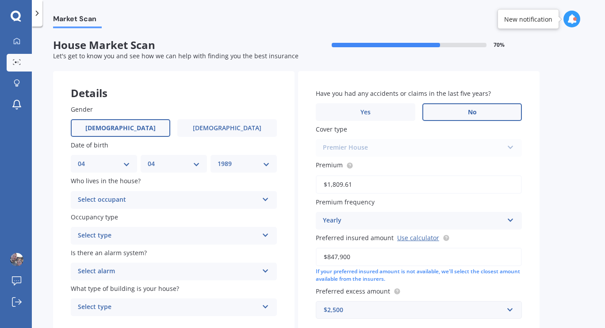
click at [459, 109] on label "No" at bounding box center [471, 112] width 99 height 18
click at [0, 0] on input "No" at bounding box center [0, 0] width 0 height 0
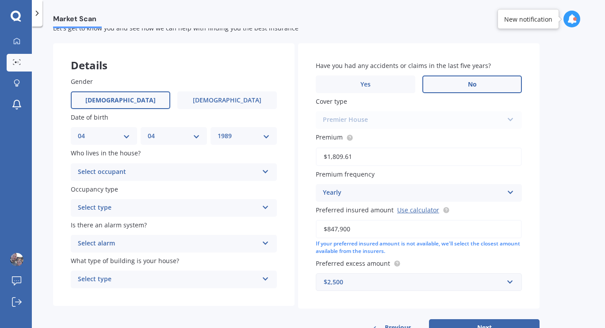
scroll to position [60, 0]
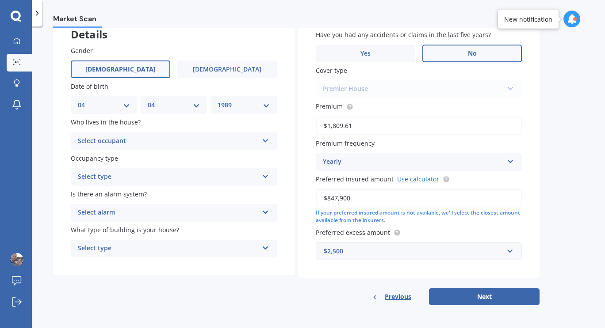
click at [419, 178] on link "Use calculator" at bounding box center [418, 179] width 42 height 8
drag, startPoint x: 352, startPoint y: 198, endPoint x: 315, endPoint y: 197, distance: 37.1
click at [315, 197] on div "Have you had any accidents or claims in the last five years? Yes No Cover type …" at bounding box center [418, 145] width 241 height 266
type input "$900,000"
click at [465, 296] on button "Next" at bounding box center [484, 297] width 111 height 17
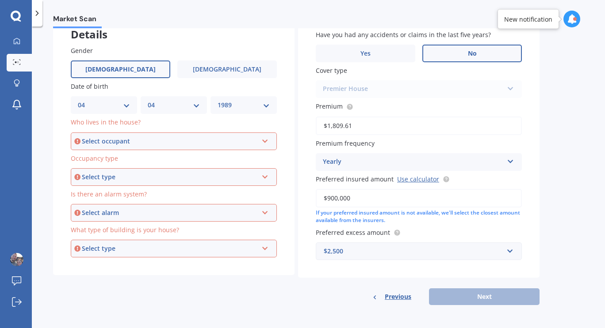
click at [180, 142] on div "Select occupant" at bounding box center [170, 142] width 176 height 10
click at [109, 160] on div "Owner" at bounding box center [174, 158] width 204 height 16
click at [125, 173] on div "Select type" at bounding box center [170, 177] width 176 height 10
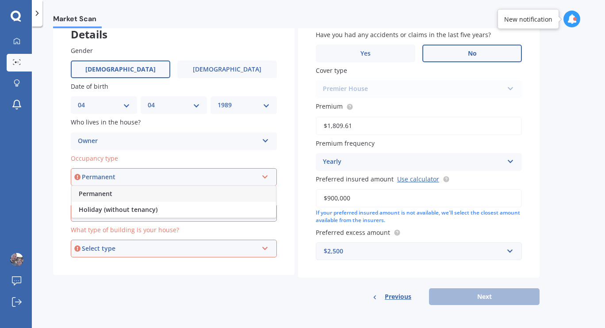
click at [112, 192] on div "Permanent" at bounding box center [174, 194] width 204 height 16
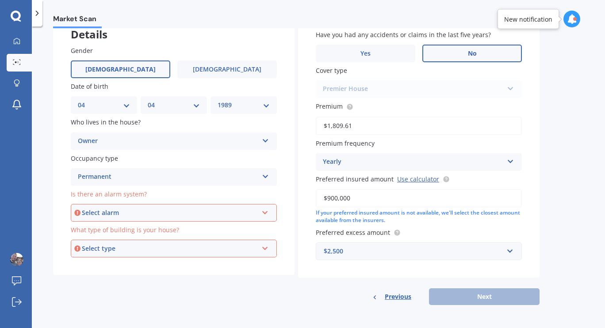
click at [120, 207] on div "Select alarm Yes, monitored Yes, not monitored No" at bounding box center [174, 213] width 206 height 18
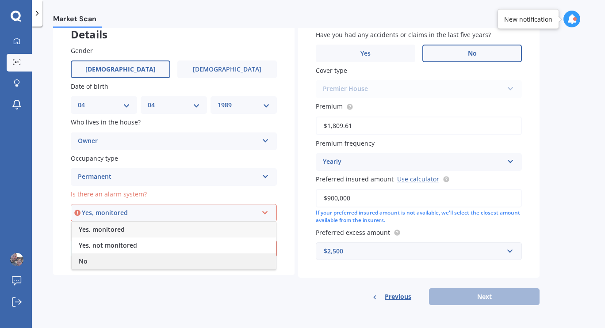
click at [106, 259] on div "No" at bounding box center [174, 262] width 204 height 16
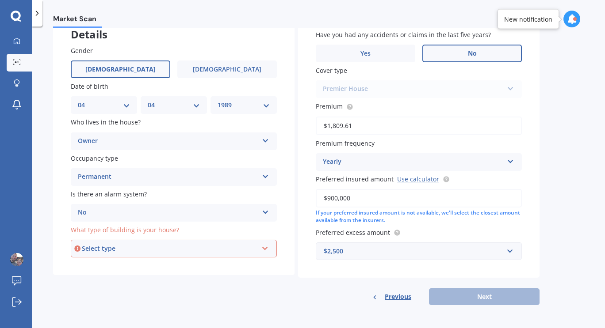
click at [130, 253] on div "Select type" at bounding box center [170, 249] width 176 height 10
click at [113, 267] on span "Freestanding" at bounding box center [98, 265] width 39 height 8
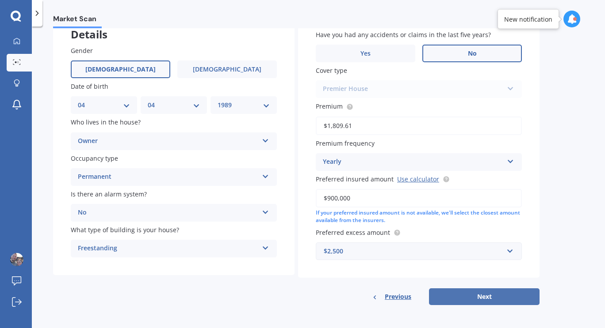
click at [478, 291] on button "Next" at bounding box center [484, 297] width 111 height 17
select select "04"
select select "1989"
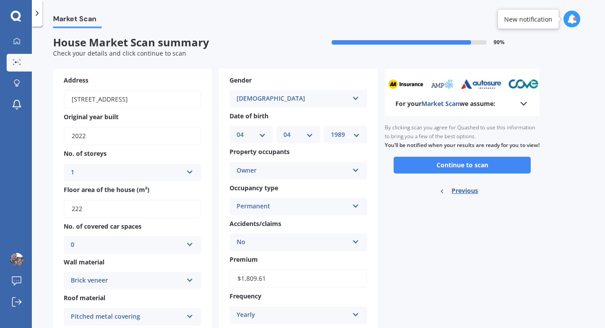
scroll to position [0, 0]
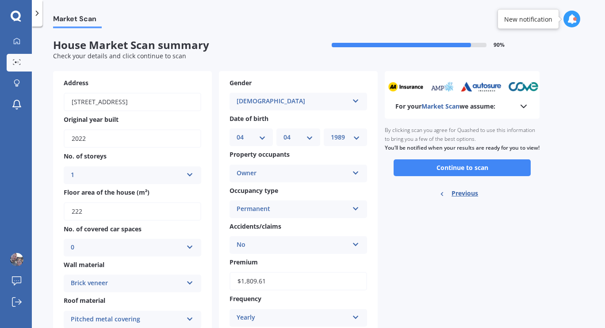
click at [466, 198] on span "Previous" at bounding box center [464, 193] width 27 height 13
select select "04"
select select "1989"
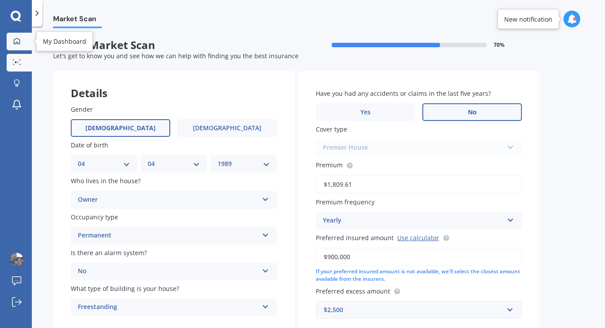
click at [19, 41] on icon at bounding box center [17, 41] width 6 height 6
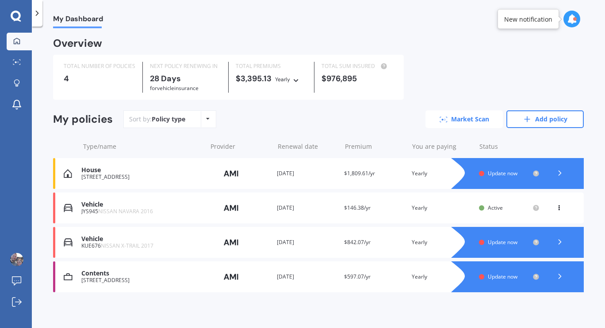
click at [454, 123] on link "Market Scan" at bounding box center [463, 120] width 77 height 18
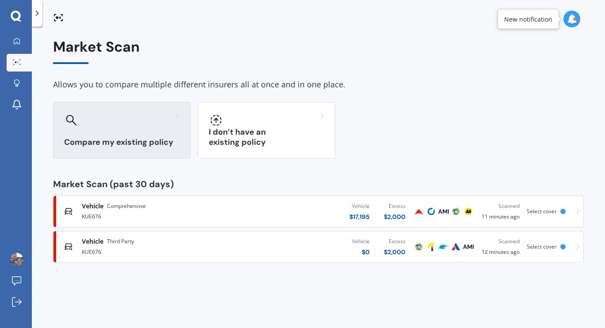
click at [88, 131] on div "Compare my existing policy" at bounding box center [121, 130] width 137 height 57
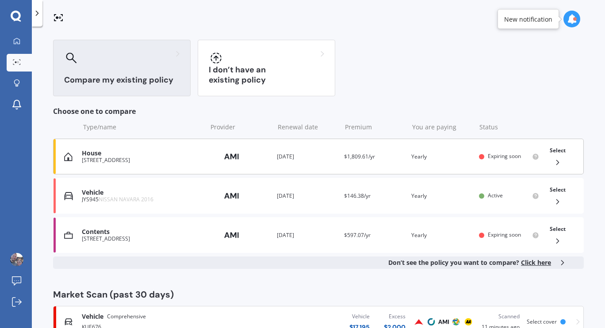
scroll to position [65, 0]
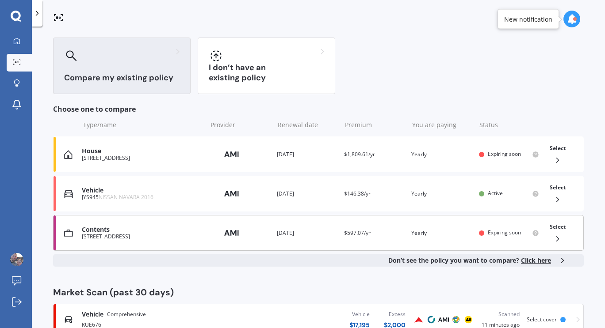
click at [561, 235] on div "Select" at bounding box center [557, 233] width 23 height 28
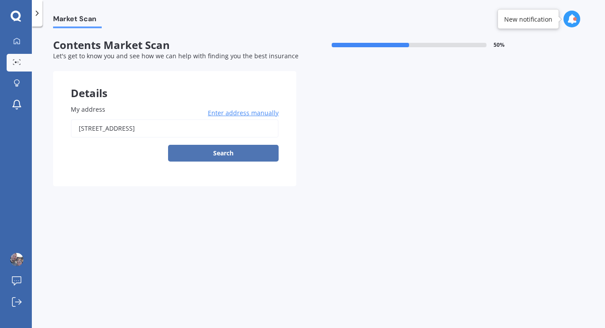
click at [210, 155] on button "Search" at bounding box center [223, 153] width 111 height 17
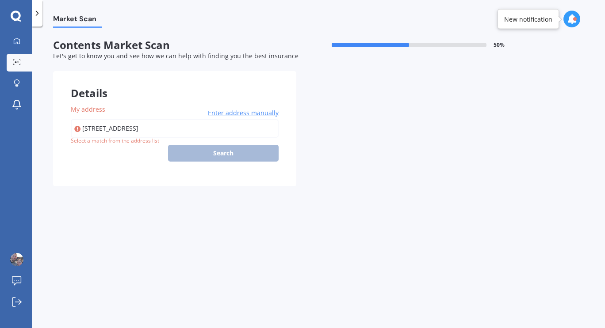
click at [171, 130] on input "[STREET_ADDRESS]" at bounding box center [175, 128] width 208 height 19
type input "[STREET_ADDRESS]"
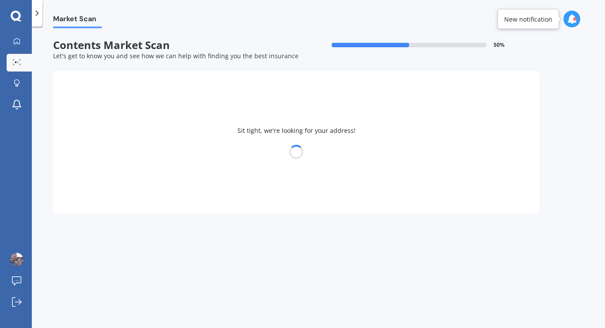
select select "04"
select select "1989"
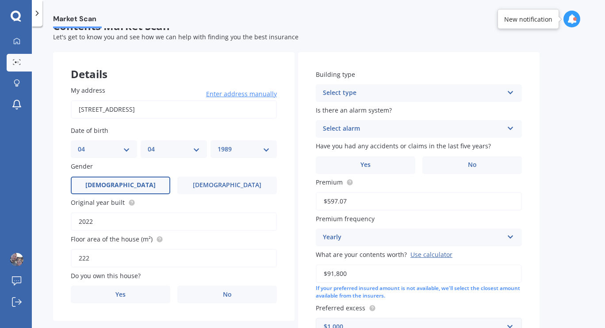
scroll to position [22, 0]
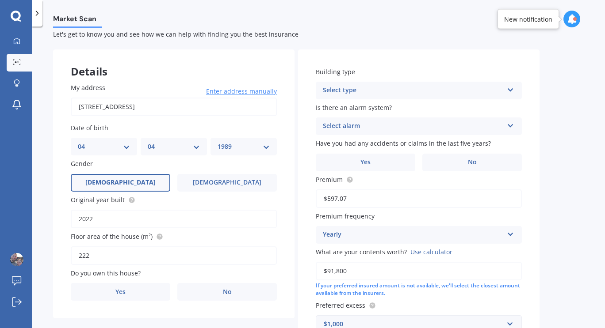
click at [358, 85] on div "Select type Freestanding Multi-unit (in a block of 6 or less) Multi-unit (in a …" at bounding box center [419, 91] width 206 height 18
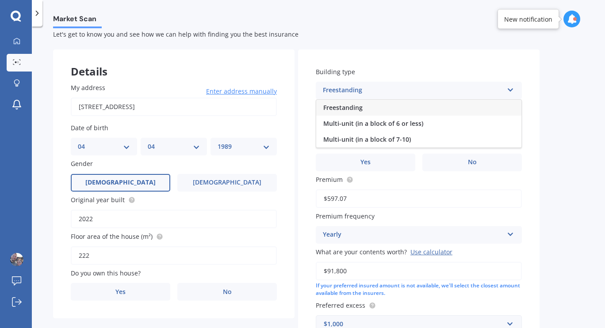
click at [349, 102] on div "Freestanding" at bounding box center [418, 108] width 205 height 16
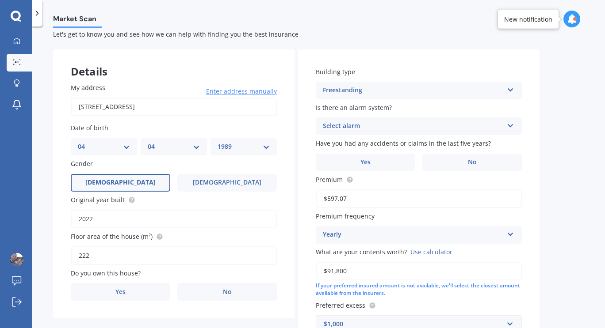
click at [366, 126] on div "Select alarm" at bounding box center [413, 126] width 180 height 11
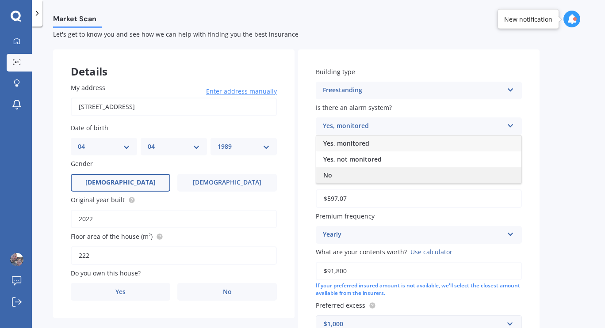
click at [341, 177] on div "No" at bounding box center [418, 176] width 205 height 16
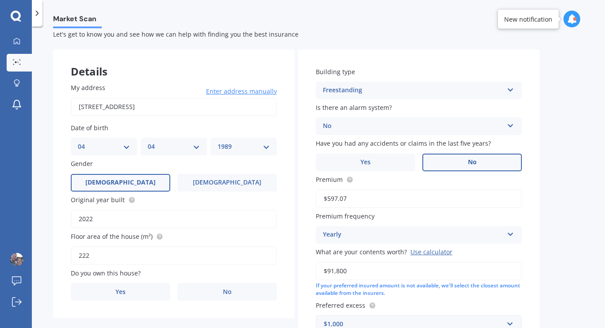
click at [459, 163] on label "No" at bounding box center [471, 163] width 99 height 18
click at [0, 0] on input "No" at bounding box center [0, 0] width 0 height 0
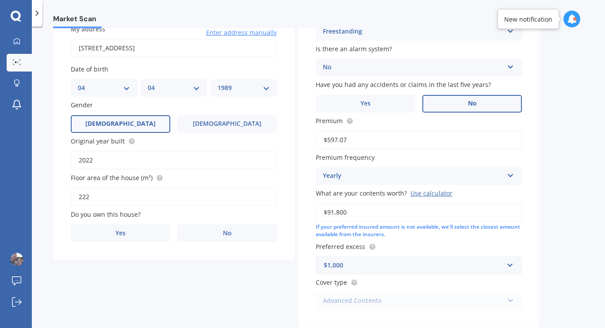
scroll to position [132, 0]
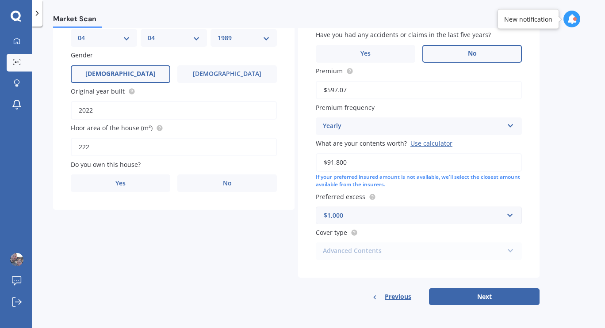
drag, startPoint x: 361, startPoint y: 163, endPoint x: 306, endPoint y: 159, distance: 55.0
click at [306, 159] on div "Building type Freestanding Freestanding Multi-unit (in a block of 6 or less) Mu…" at bounding box center [418, 110] width 241 height 338
type input "$90,000"
click at [381, 214] on div "$1,000" at bounding box center [413, 216] width 179 height 10
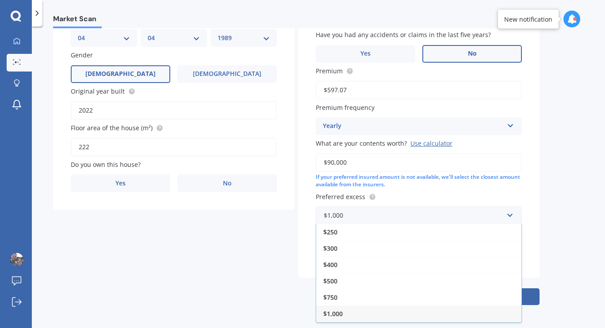
click at [269, 254] on div "Details My address [STREET_ADDRESS] Enter address manually Search Date of birth…" at bounding box center [296, 123] width 486 height 365
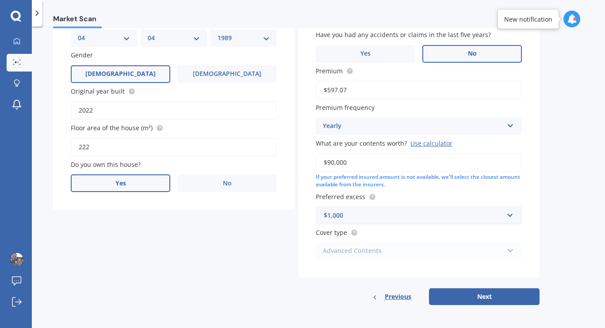
click at [132, 180] on label "Yes" at bounding box center [120, 184] width 99 height 18
click at [0, 0] on input "Yes" at bounding box center [0, 0] width 0 height 0
click at [145, 220] on div "Select occupant" at bounding box center [168, 219] width 180 height 11
click at [112, 233] on div "Owner" at bounding box center [173, 237] width 205 height 16
click at [101, 253] on div "Select type" at bounding box center [168, 255] width 180 height 11
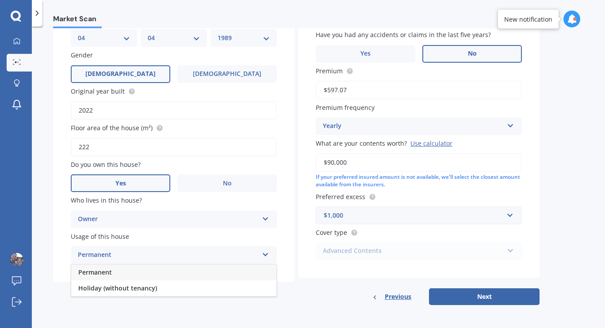
click at [102, 267] on div "Permanent" at bounding box center [173, 273] width 205 height 16
click at [467, 293] on button "Next" at bounding box center [484, 297] width 111 height 17
select select "04"
select select "1989"
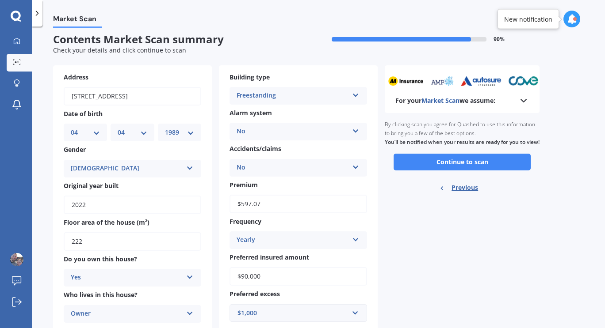
scroll to position [0, 0]
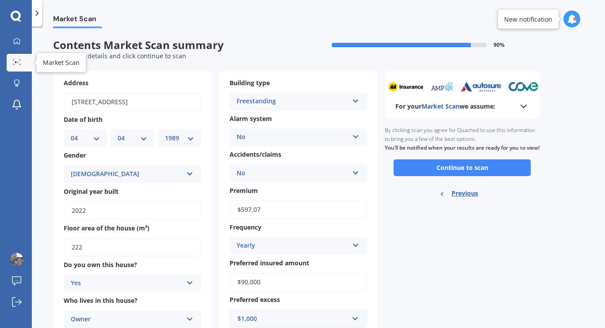
click at [17, 59] on icon at bounding box center [17, 62] width 8 height 6
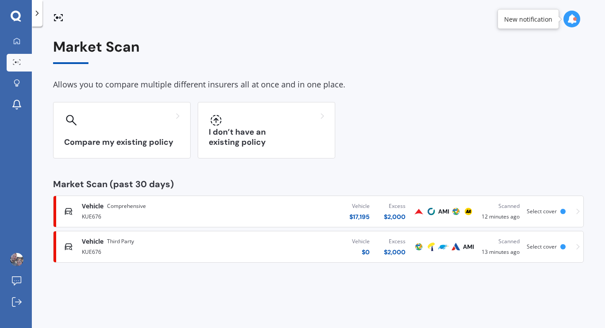
click at [570, 19] on icon at bounding box center [572, 19] width 10 height 10
click at [374, 98] on div "Market Scan Allows you to compare multiple different insurers all at once and i…" at bounding box center [318, 151] width 530 height 224
click at [418, 121] on div "Compare my existing policy I don’t have an existing policy" at bounding box center [318, 130] width 530 height 57
click at [395, 92] on div "Market Scan Allows you to compare multiple different insurers all at once and i…" at bounding box center [318, 151] width 530 height 224
click at [11, 110] on div at bounding box center [16, 104] width 13 height 11
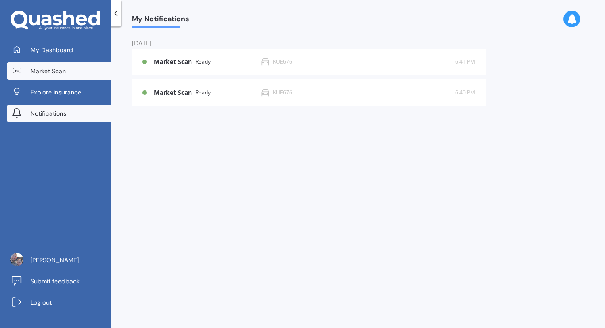
click at [49, 74] on span "Market Scan" at bounding box center [48, 71] width 35 height 9
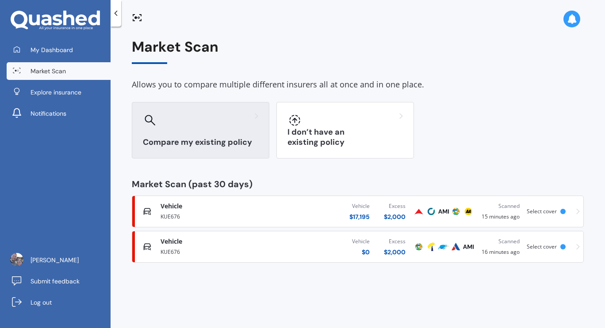
click at [249, 133] on div "Compare my existing policy" at bounding box center [200, 130] width 137 height 57
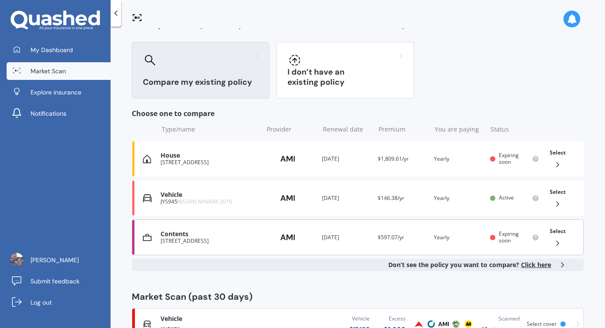
scroll to position [127, 0]
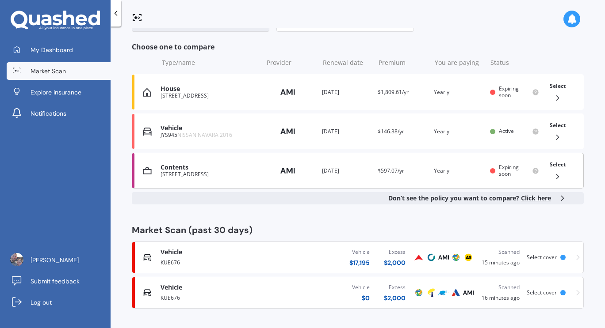
click at [550, 171] on div "Select" at bounding box center [557, 171] width 23 height 28
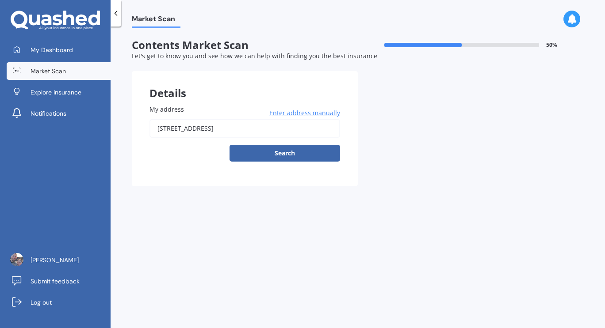
click at [268, 129] on input "[STREET_ADDRESS]" at bounding box center [244, 128] width 191 height 19
type input "[STREET_ADDRESS]"
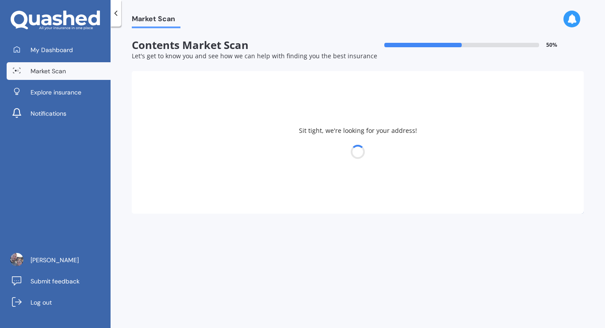
select select "04"
select select "1989"
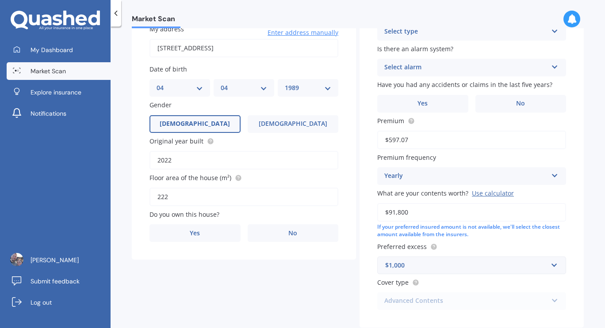
scroll to position [83, 0]
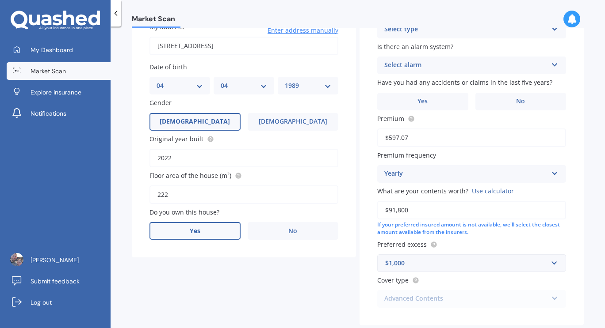
click at [224, 234] on label "Yes" at bounding box center [194, 231] width 91 height 18
click at [0, 0] on input "Yes" at bounding box center [0, 0] width 0 height 0
click at [207, 261] on div "Select occupant Owner" at bounding box center [243, 268] width 189 height 18
click at [192, 272] on div "Owner" at bounding box center [237, 267] width 163 height 11
click at [192, 271] on div "Select occupant" at bounding box center [239, 268] width 159 height 10
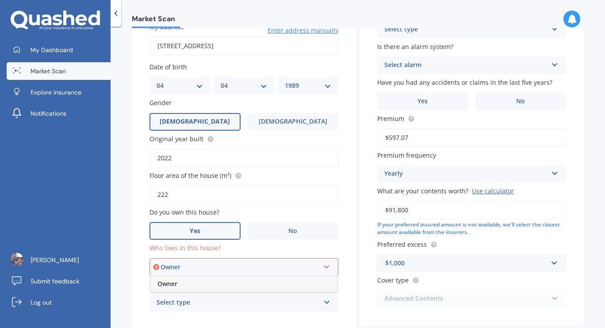
click at [180, 292] on div "Owner" at bounding box center [243, 284] width 187 height 16
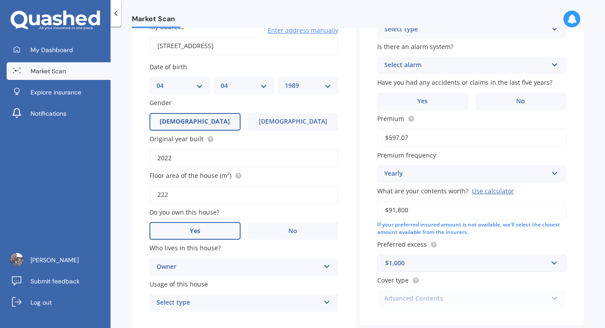
click at [175, 307] on div "Select type" at bounding box center [237, 303] width 163 height 11
click at [187, 274] on span "Permanent" at bounding box center [174, 270] width 34 height 8
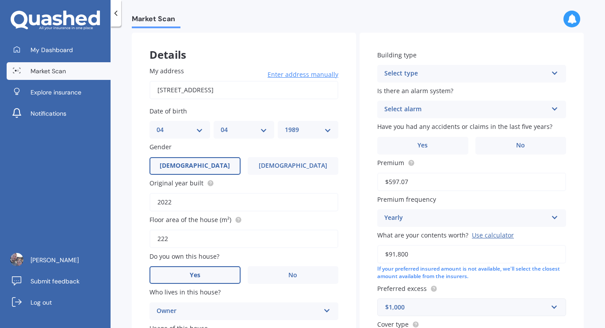
click at [422, 76] on div "Select type" at bounding box center [465, 74] width 163 height 11
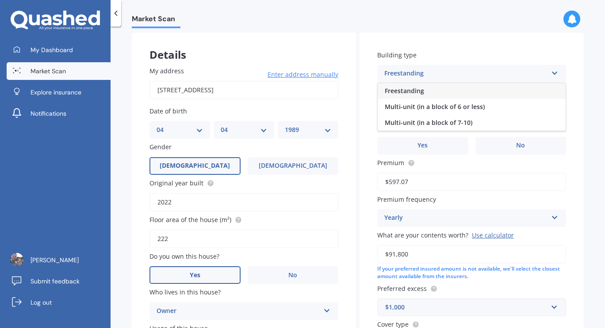
click at [411, 92] on span "Freestanding" at bounding box center [404, 91] width 39 height 8
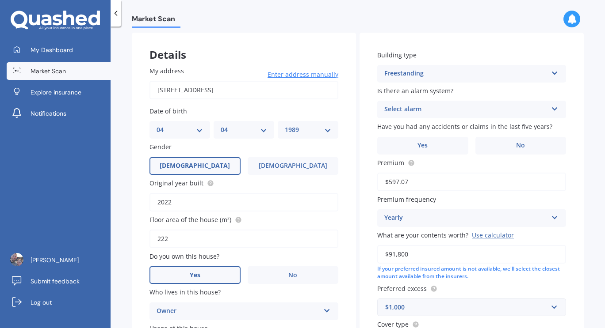
click at [417, 111] on div "Select alarm" at bounding box center [465, 109] width 163 height 11
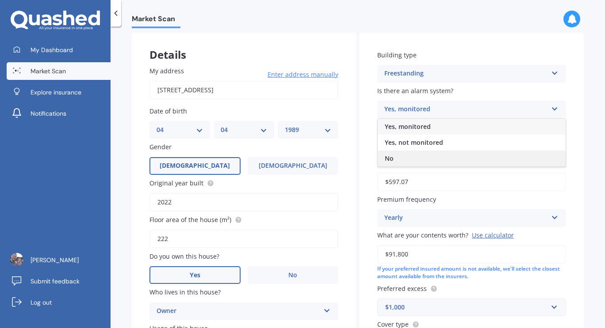
click at [397, 158] on div "No" at bounding box center [472, 159] width 188 height 16
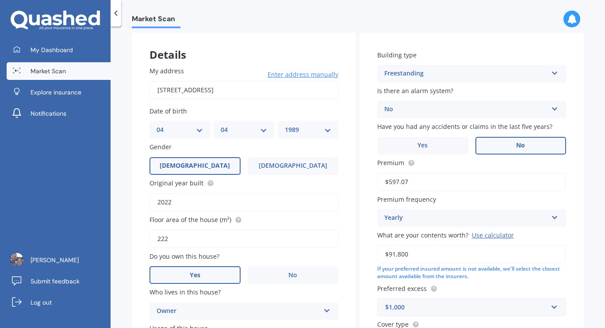
click at [488, 145] on label "No" at bounding box center [520, 146] width 91 height 18
click at [0, 0] on input "No" at bounding box center [0, 0] width 0 height 0
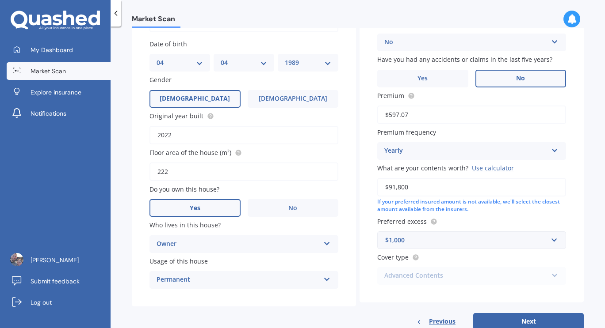
scroll to position [115, 0]
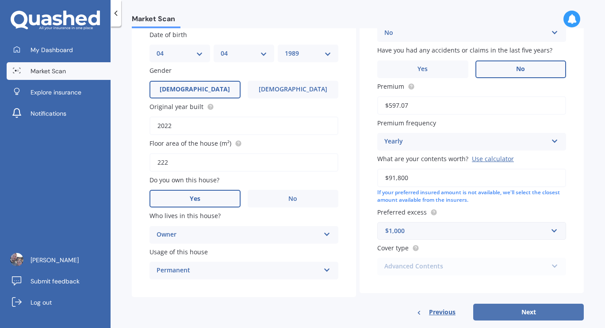
click at [529, 318] on button "Next" at bounding box center [528, 312] width 111 height 17
select select "04"
select select "1989"
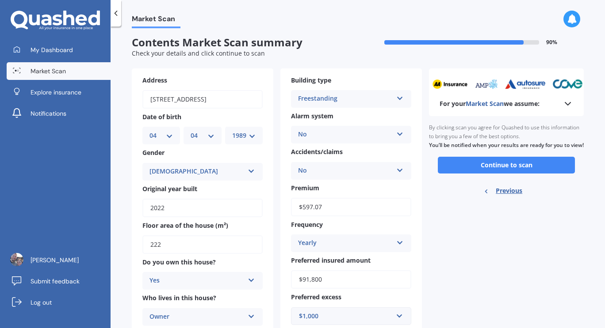
scroll to position [0, 0]
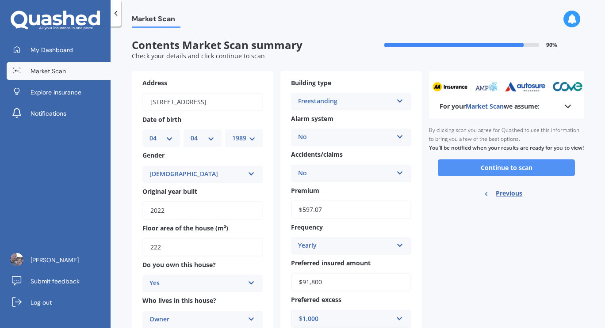
click at [502, 171] on button "Continue to scan" at bounding box center [506, 168] width 137 height 17
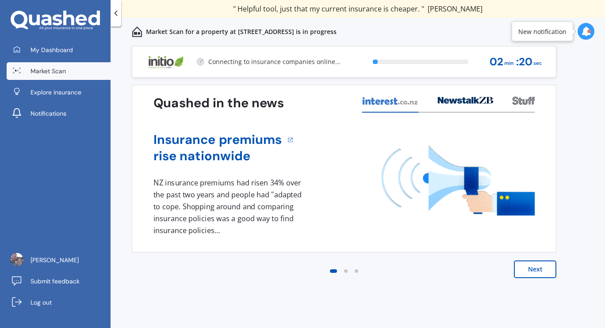
click at [542, 270] on button "Next" at bounding box center [535, 270] width 42 height 18
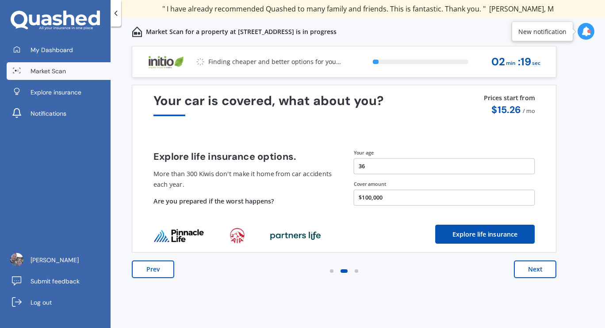
click at [542, 270] on button "Next" at bounding box center [535, 270] width 42 height 18
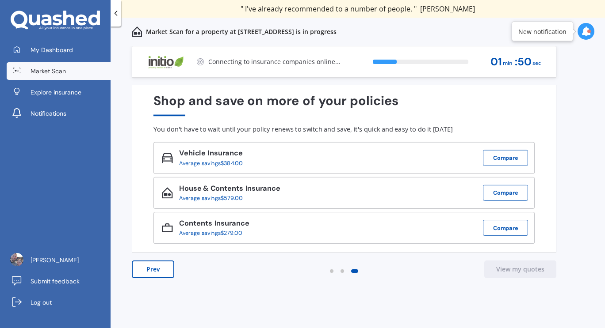
click at [480, 112] on div "Shop and save on more of your policies" at bounding box center [343, 105] width 381 height 23
click at [519, 101] on div "Shop and save on more of your policies" at bounding box center [343, 105] width 381 height 23
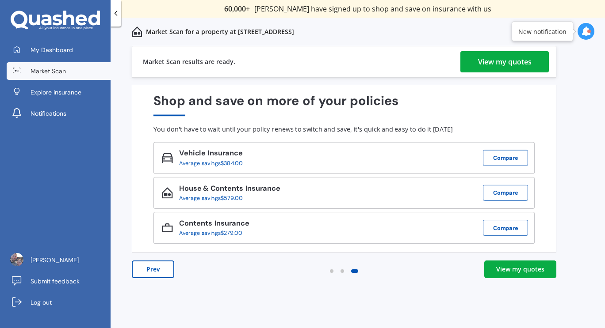
click at [527, 61] on div "View my quotes" at bounding box center [504, 61] width 53 height 21
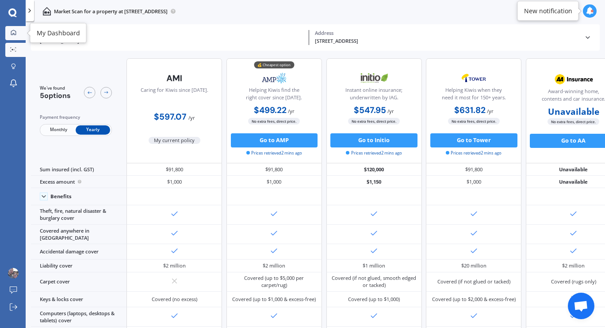
click at [15, 38] on link "My Dashboard" at bounding box center [15, 33] width 20 height 14
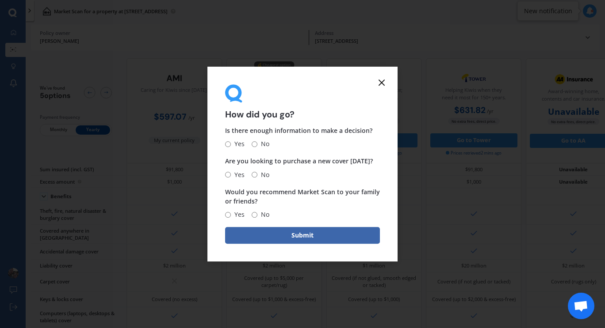
click at [230, 140] on label "Yes" at bounding box center [234, 144] width 19 height 11
click at [230, 141] on input "Yes" at bounding box center [228, 144] width 6 height 6
radio input "true"
click at [231, 178] on span "Yes" at bounding box center [238, 175] width 14 height 11
click at [231, 178] on input "Yes" at bounding box center [228, 175] width 6 height 6
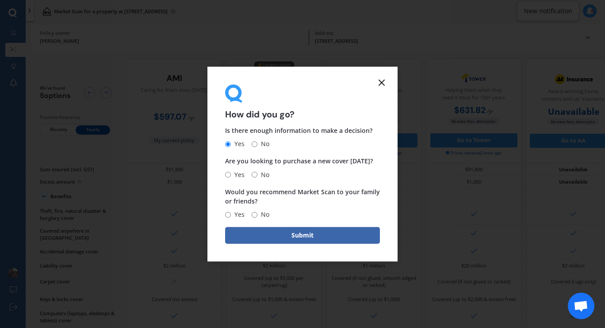
radio input "true"
click at [230, 215] on input "Yes" at bounding box center [228, 215] width 6 height 6
radio input "true"
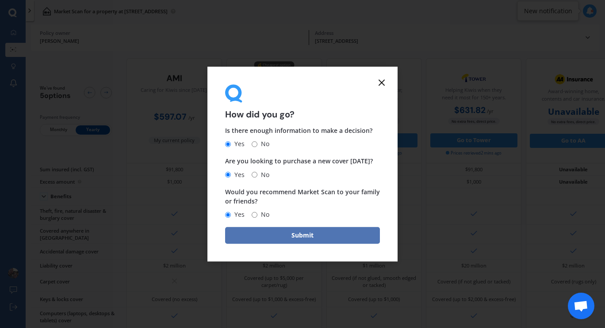
click at [255, 229] on button "Submit" at bounding box center [302, 235] width 155 height 17
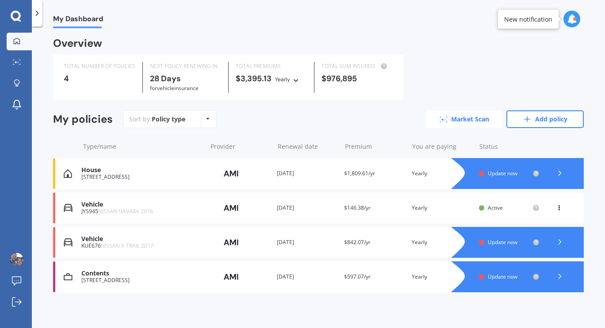
click at [452, 118] on link "Market Scan" at bounding box center [463, 120] width 77 height 18
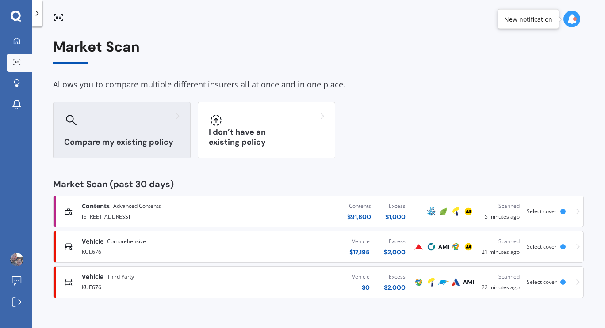
click at [126, 140] on h3 "Compare my existing policy" at bounding box center [121, 142] width 115 height 10
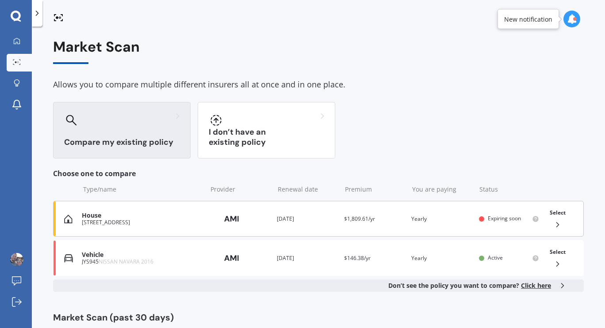
click at [113, 216] on div "House" at bounding box center [142, 216] width 121 height 8
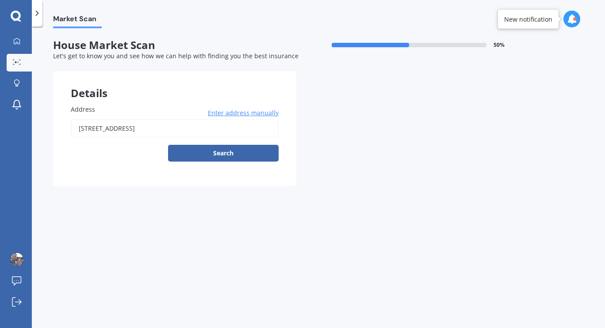
click at [195, 123] on input "[STREET_ADDRESS]" at bounding box center [175, 128] width 208 height 19
type input "[STREET_ADDRESS]"
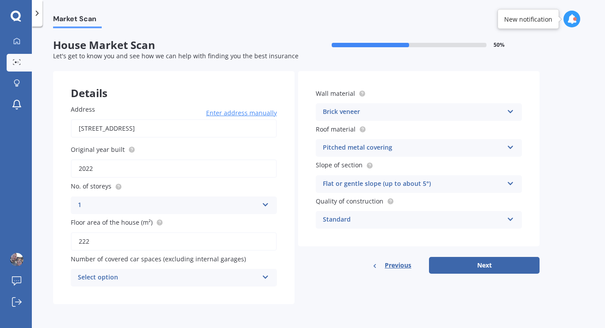
click at [100, 246] on input "222" at bounding box center [174, 242] width 206 height 19
type input "233"
click at [119, 277] on div "Select option" at bounding box center [168, 278] width 180 height 11
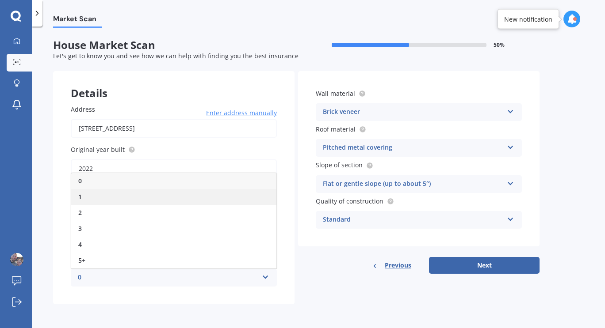
click at [92, 202] on div "1" at bounding box center [173, 197] width 205 height 16
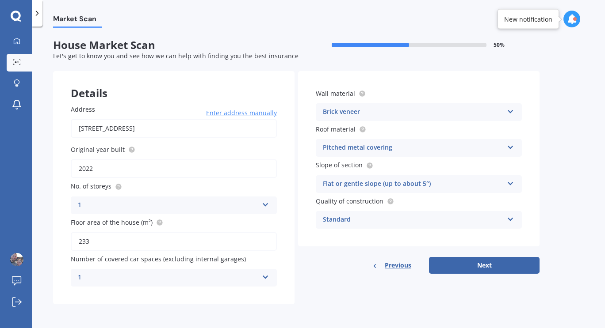
click at [168, 279] on div "1" at bounding box center [168, 278] width 180 height 11
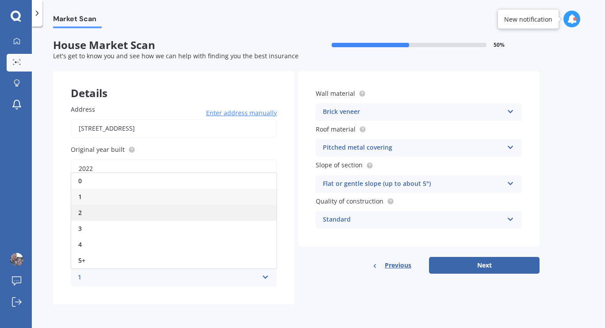
click at [104, 211] on div "2" at bounding box center [173, 213] width 205 height 16
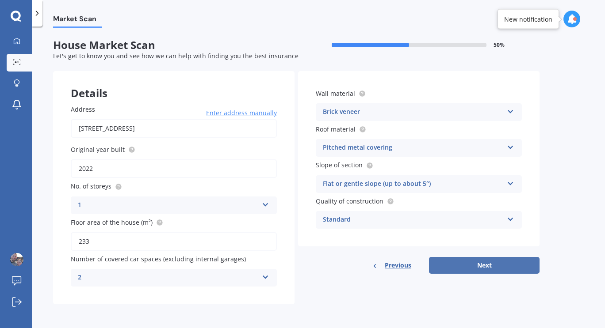
click at [469, 270] on button "Next" at bounding box center [484, 265] width 111 height 17
select select "04"
select select "1989"
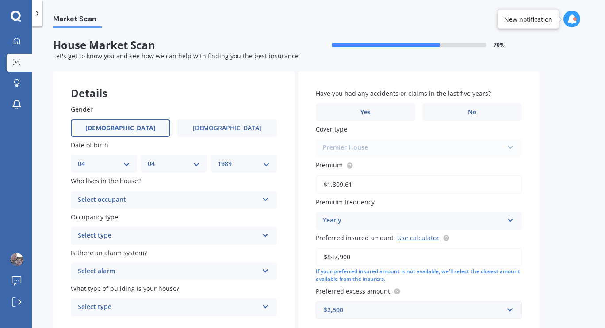
click at [247, 200] on div "Select occupant" at bounding box center [168, 200] width 180 height 11
click at [139, 221] on div "Owner" at bounding box center [173, 218] width 205 height 16
click at [141, 236] on div "Select type" at bounding box center [168, 236] width 180 height 11
click at [121, 253] on div "Permanent" at bounding box center [173, 253] width 205 height 16
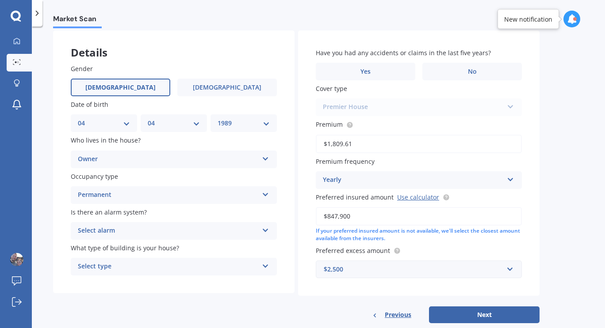
click at [129, 237] on div "Select alarm" at bounding box center [168, 231] width 180 height 11
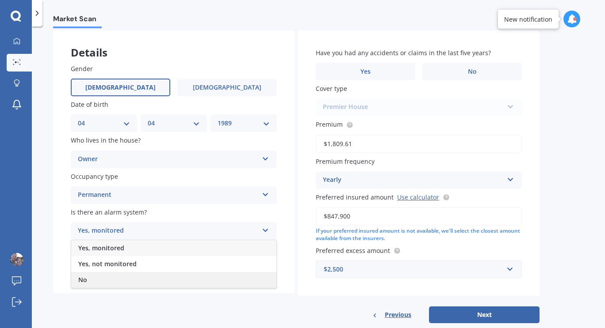
click at [100, 282] on div "No" at bounding box center [173, 280] width 205 height 16
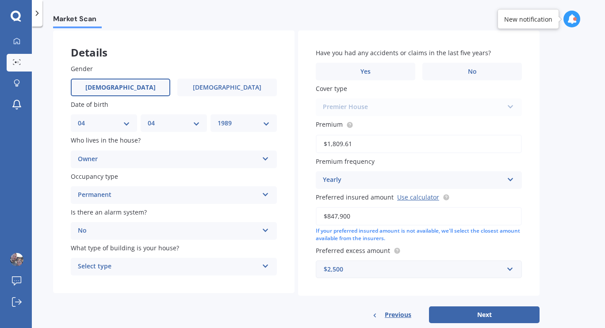
click at [115, 272] on div "Select type" at bounding box center [168, 267] width 180 height 11
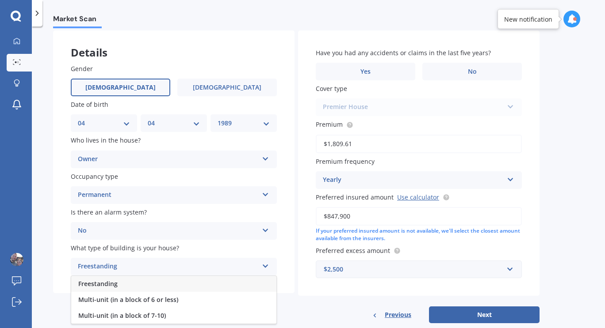
click at [109, 283] on span "Freestanding" at bounding box center [97, 284] width 39 height 8
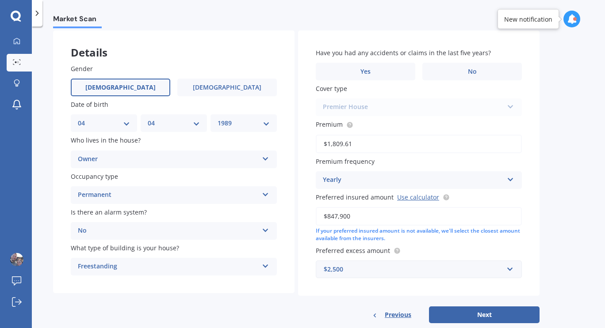
drag, startPoint x: 354, startPoint y: 218, endPoint x: 267, endPoint y: 213, distance: 86.8
click at [267, 213] on div "Details Gender Male Female Date of birth DD 01 02 03 04 05 06 07 08 09 10 11 12…" at bounding box center [296, 177] width 486 height 293
type input "$900,000"
click at [434, 69] on label "No" at bounding box center [471, 72] width 99 height 18
click at [0, 0] on input "No" at bounding box center [0, 0] width 0 height 0
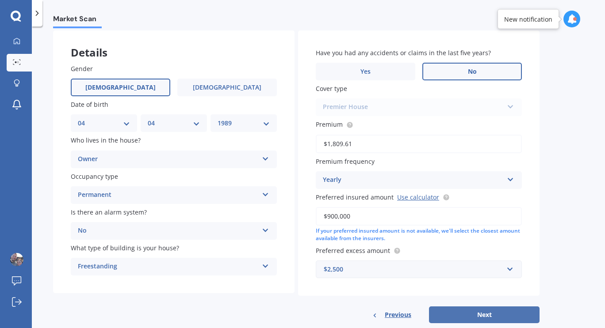
click at [464, 315] on button "Next" at bounding box center [484, 315] width 111 height 17
select select "04"
select select "1989"
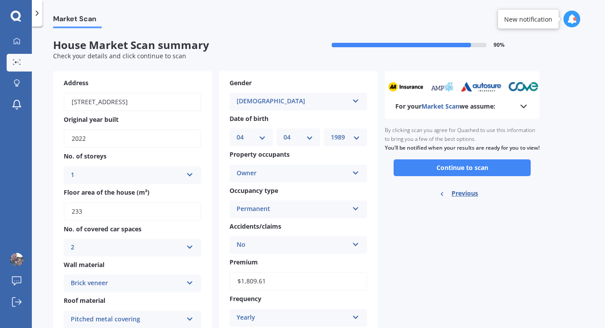
scroll to position [0, 0]
click at [458, 176] on button "Continue to scan" at bounding box center [461, 168] width 137 height 17
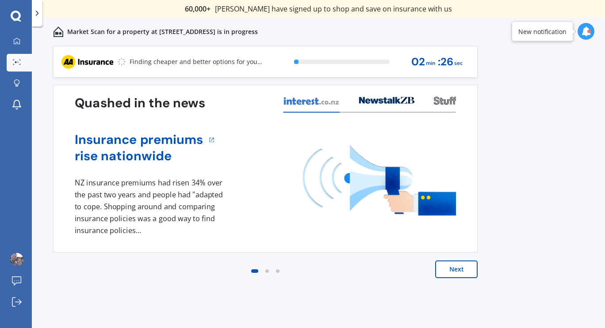
click at [459, 268] on button "Next" at bounding box center [456, 270] width 42 height 18
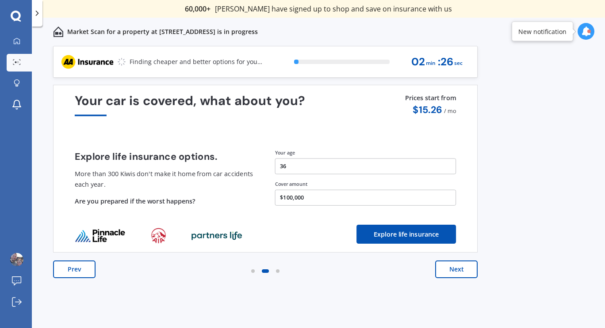
click at [459, 268] on button "Next" at bounding box center [456, 270] width 42 height 18
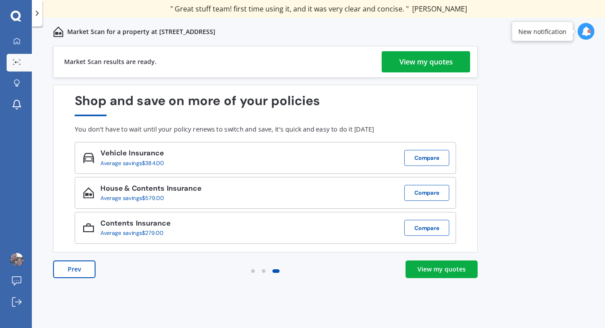
click at [417, 64] on div "View my quotes" at bounding box center [425, 61] width 53 height 21
